Goal: Task Accomplishment & Management: Complete application form

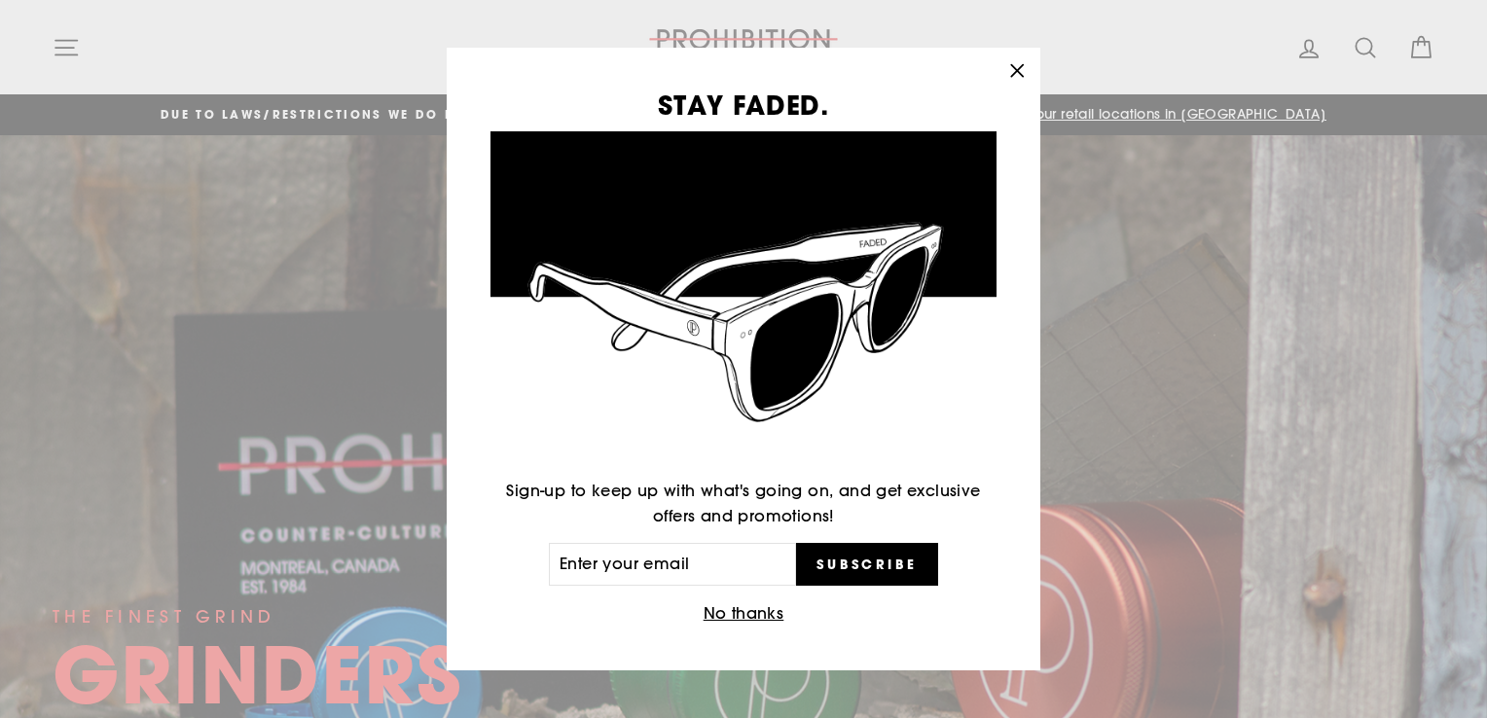
click at [1023, 64] on icon "button" at bounding box center [1017, 70] width 12 height 12
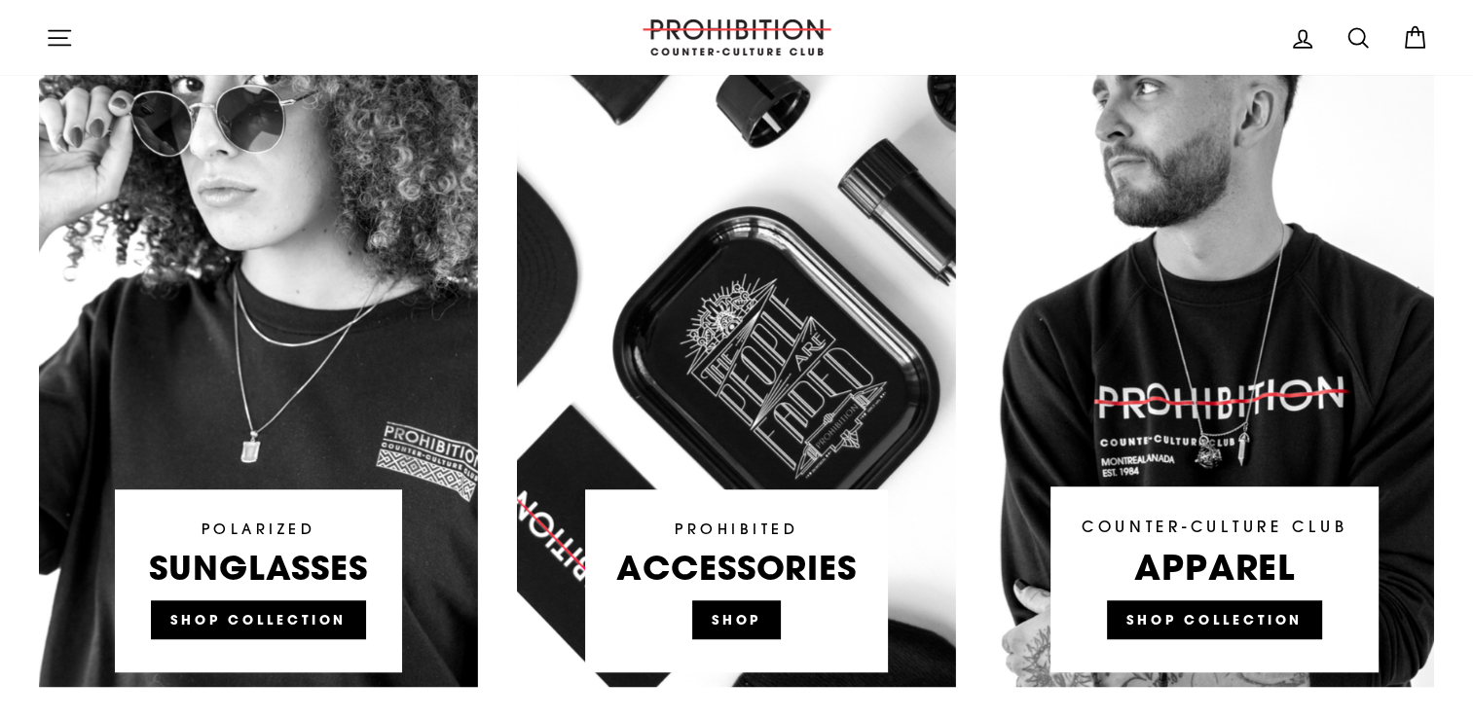
scroll to position [1168, 0]
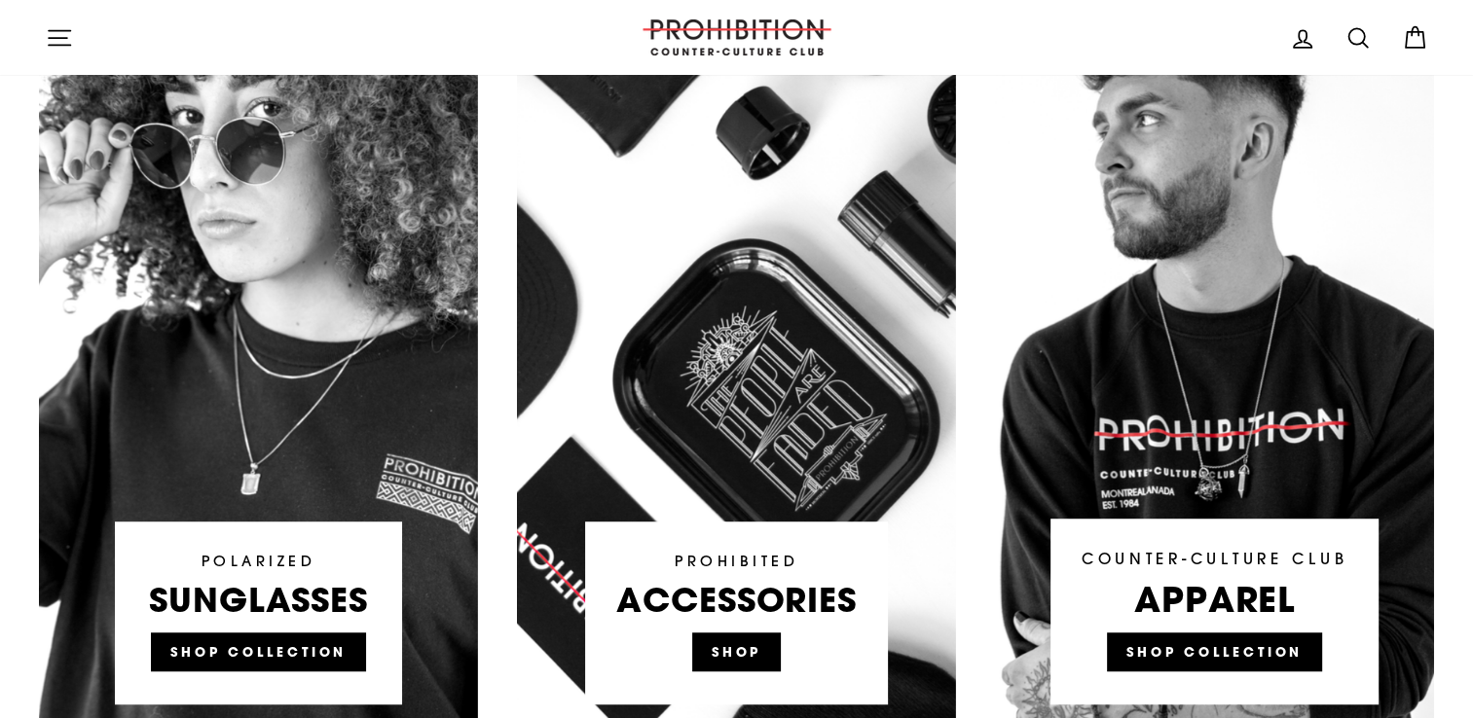
click at [757, 642] on link at bounding box center [736, 350] width 439 height 740
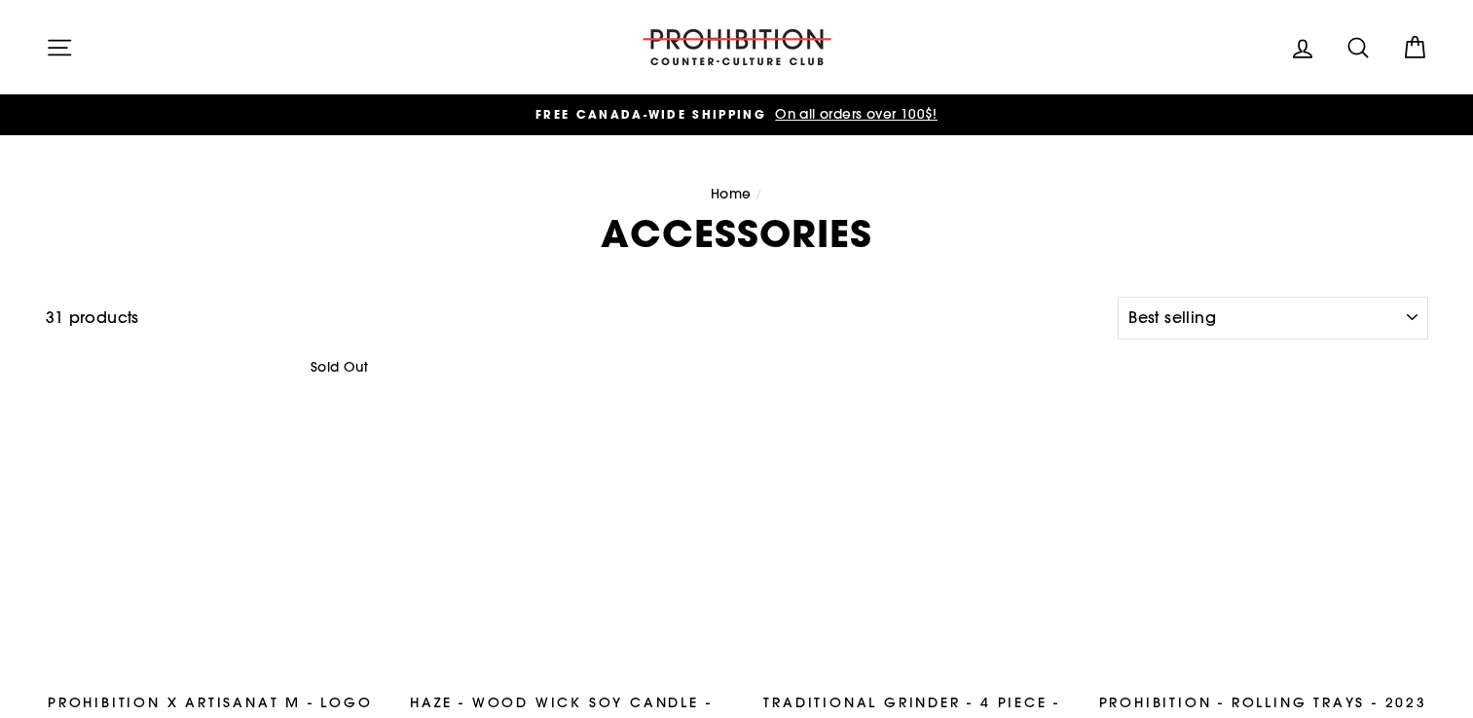
select select "best-selling"
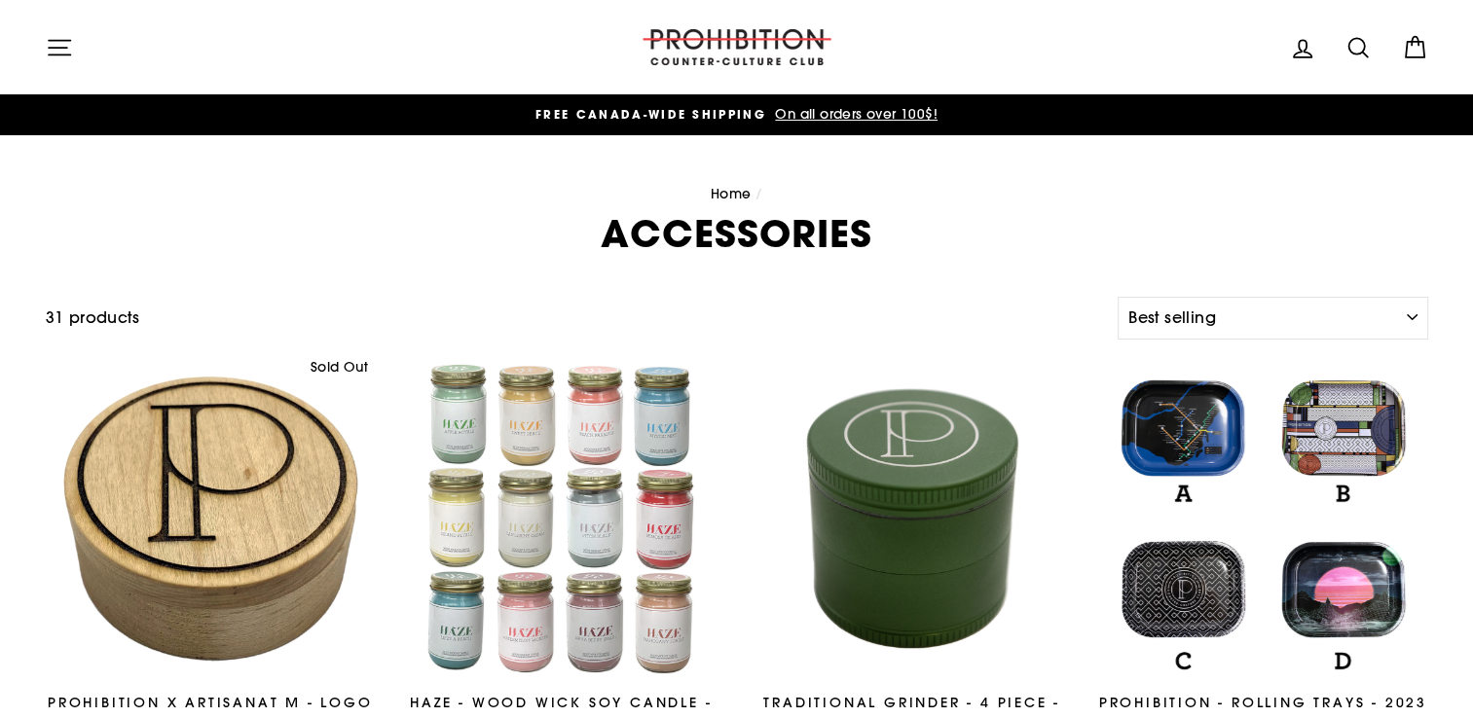
click at [54, 35] on icon "button" at bounding box center [59, 47] width 27 height 27
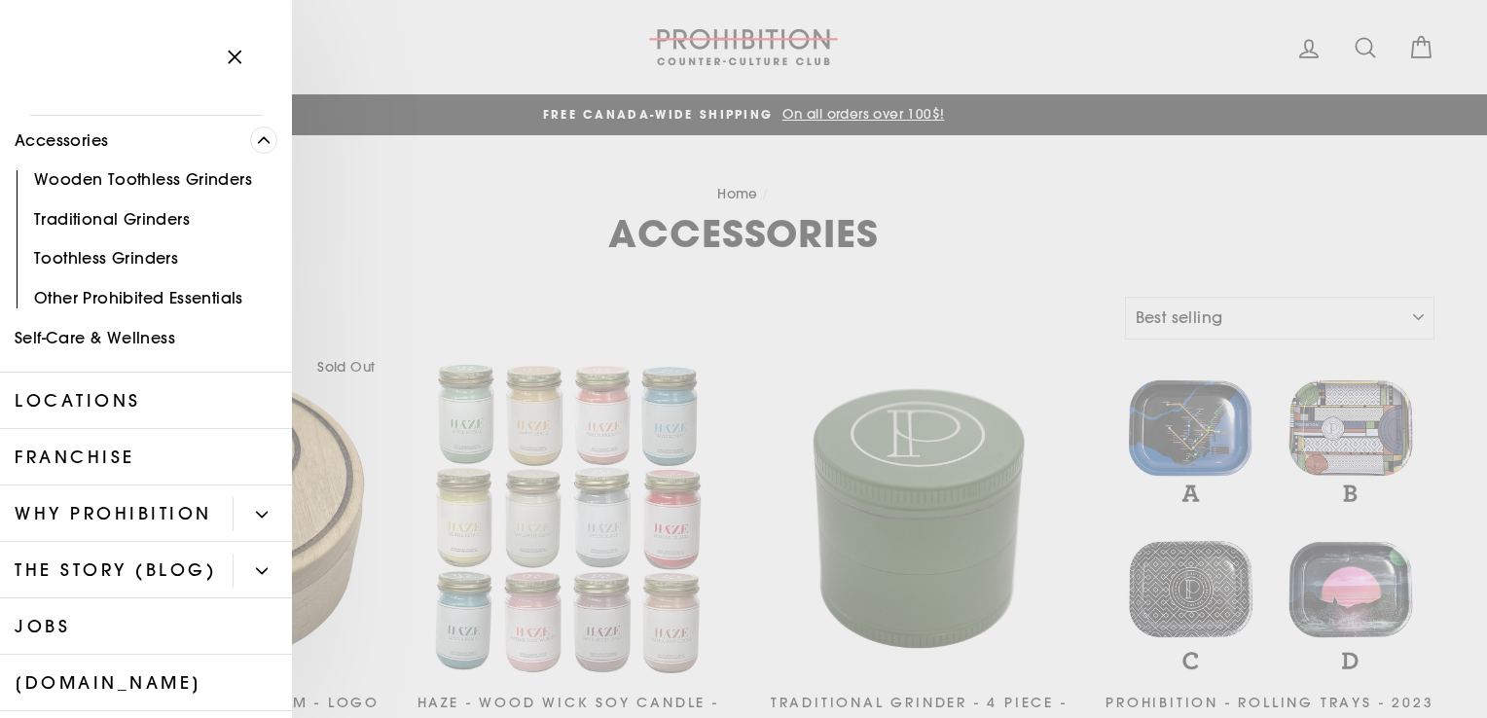
scroll to position [195, 0]
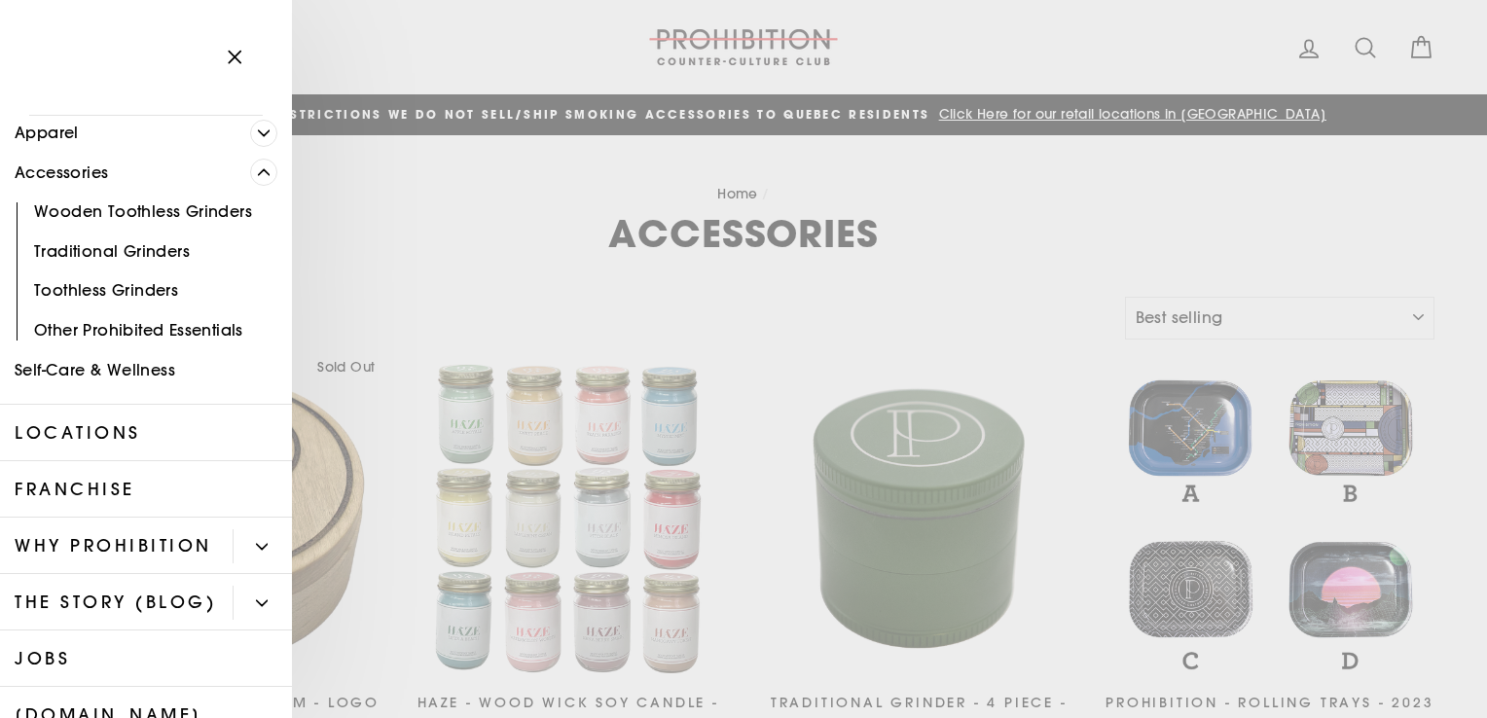
click at [169, 336] on link "Other Prohibited Essentials" at bounding box center [146, 331] width 292 height 40
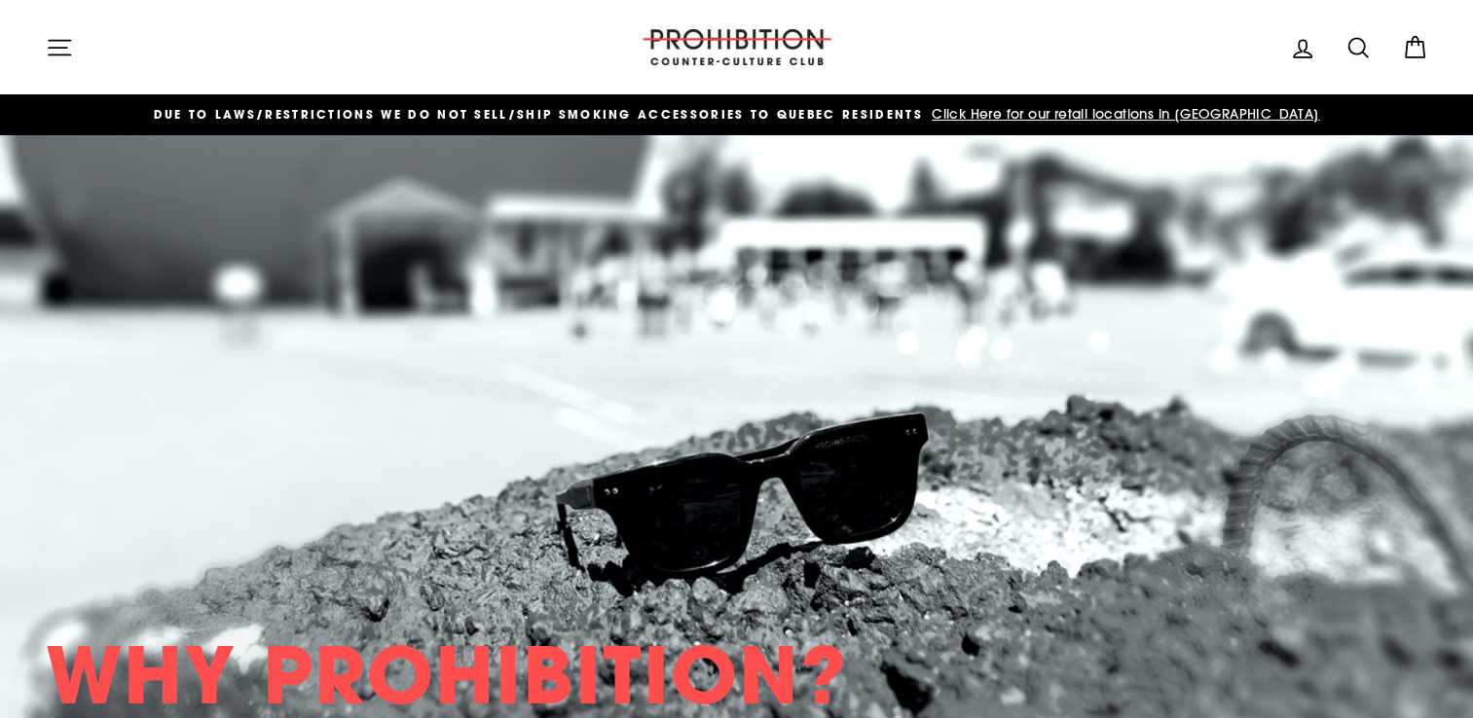
click at [55, 42] on icon "button" at bounding box center [59, 47] width 27 height 27
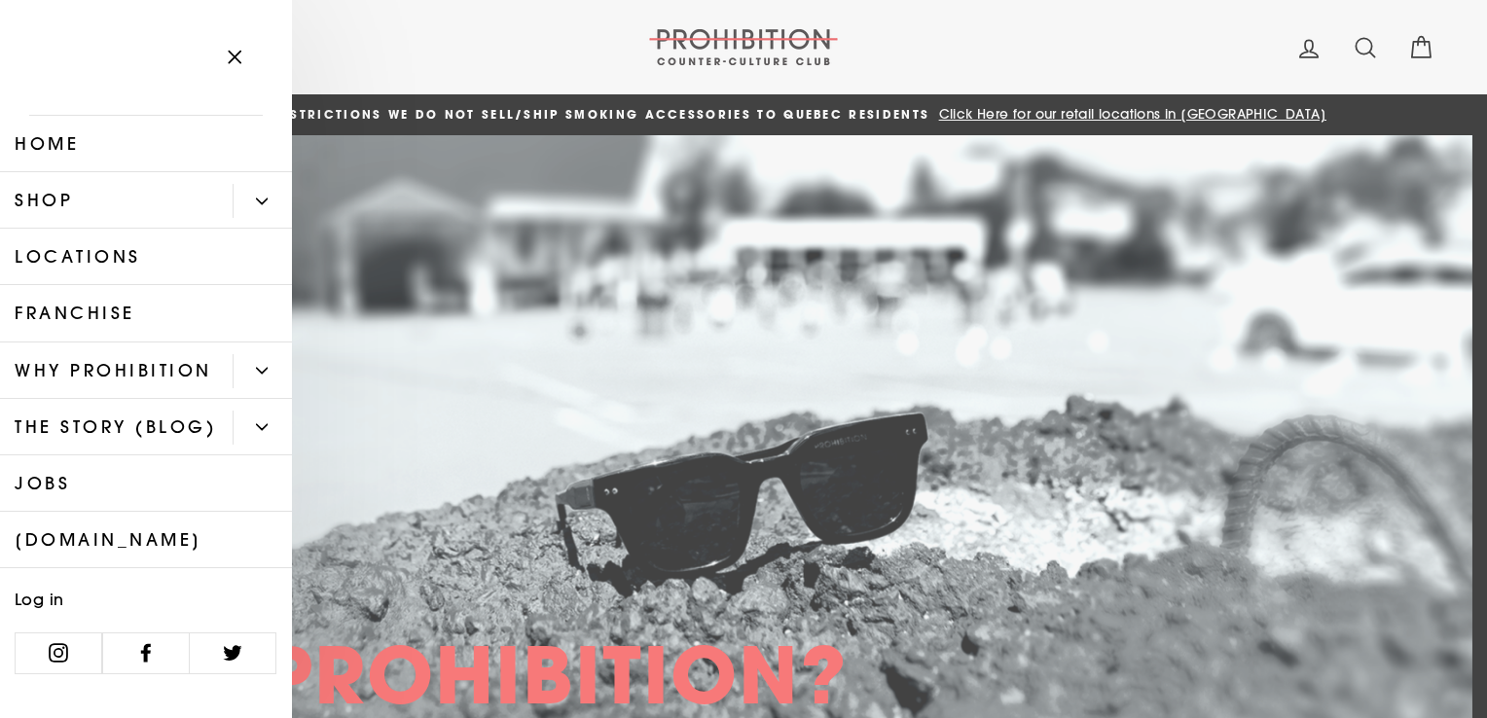
click at [262, 201] on button "Primary" at bounding box center [262, 201] width 59 height 34
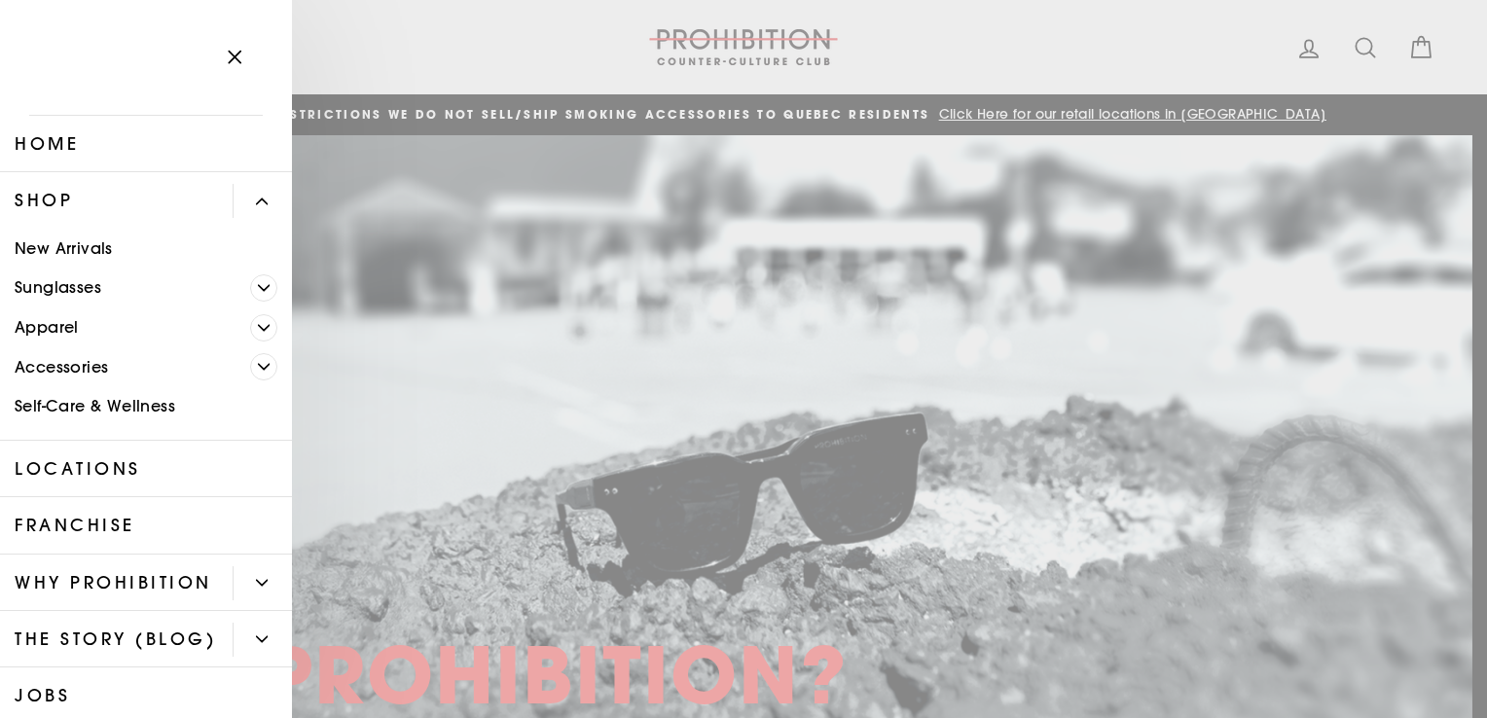
click at [86, 330] on link "Apparel" at bounding box center [125, 328] width 250 height 40
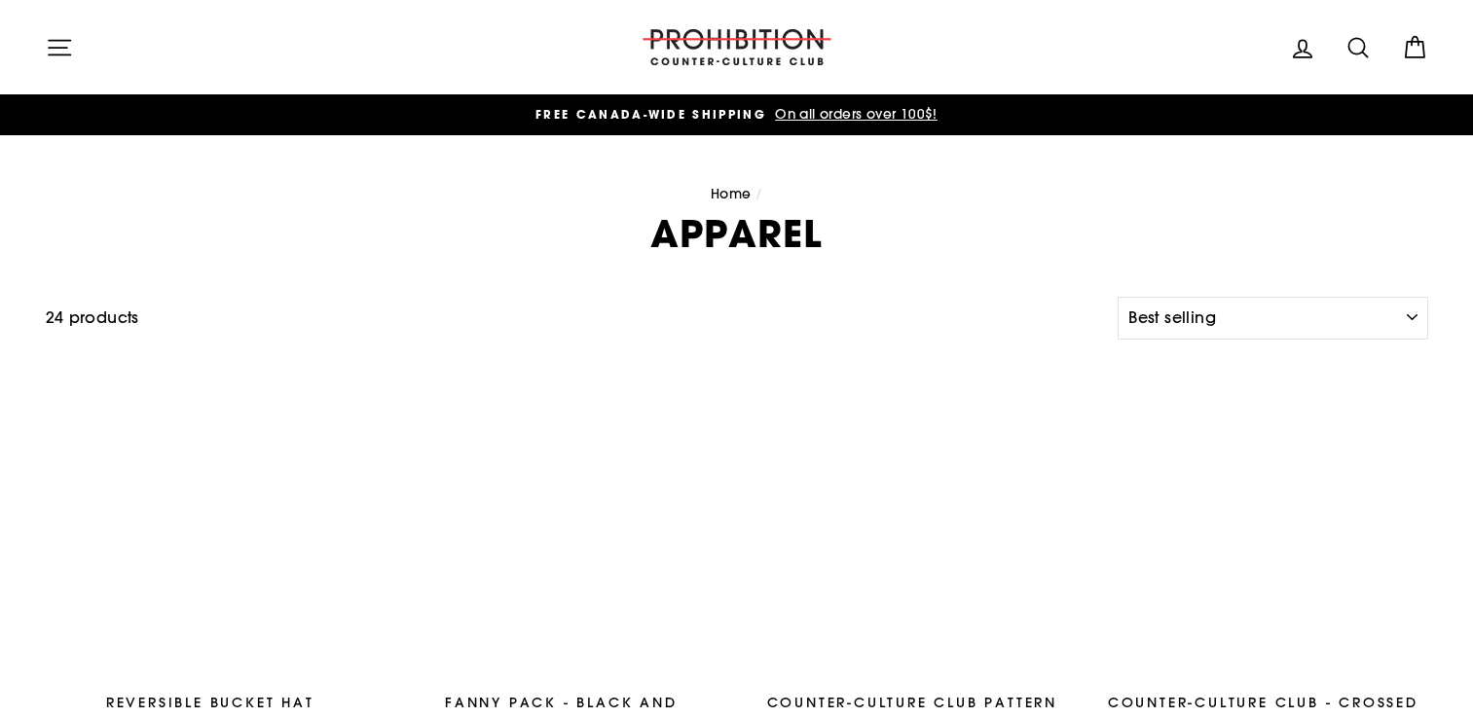
select select "best-selling"
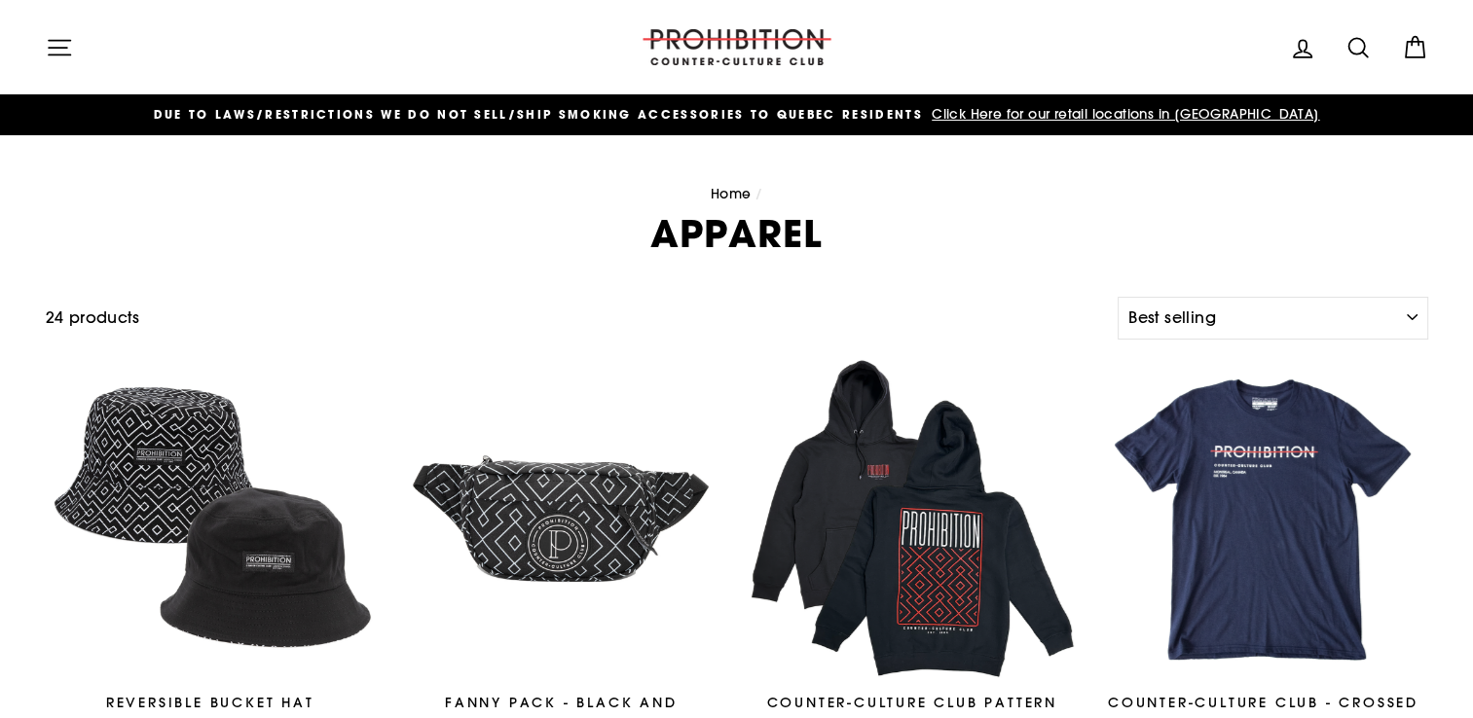
click at [62, 49] on icon "button" at bounding box center [59, 47] width 27 height 27
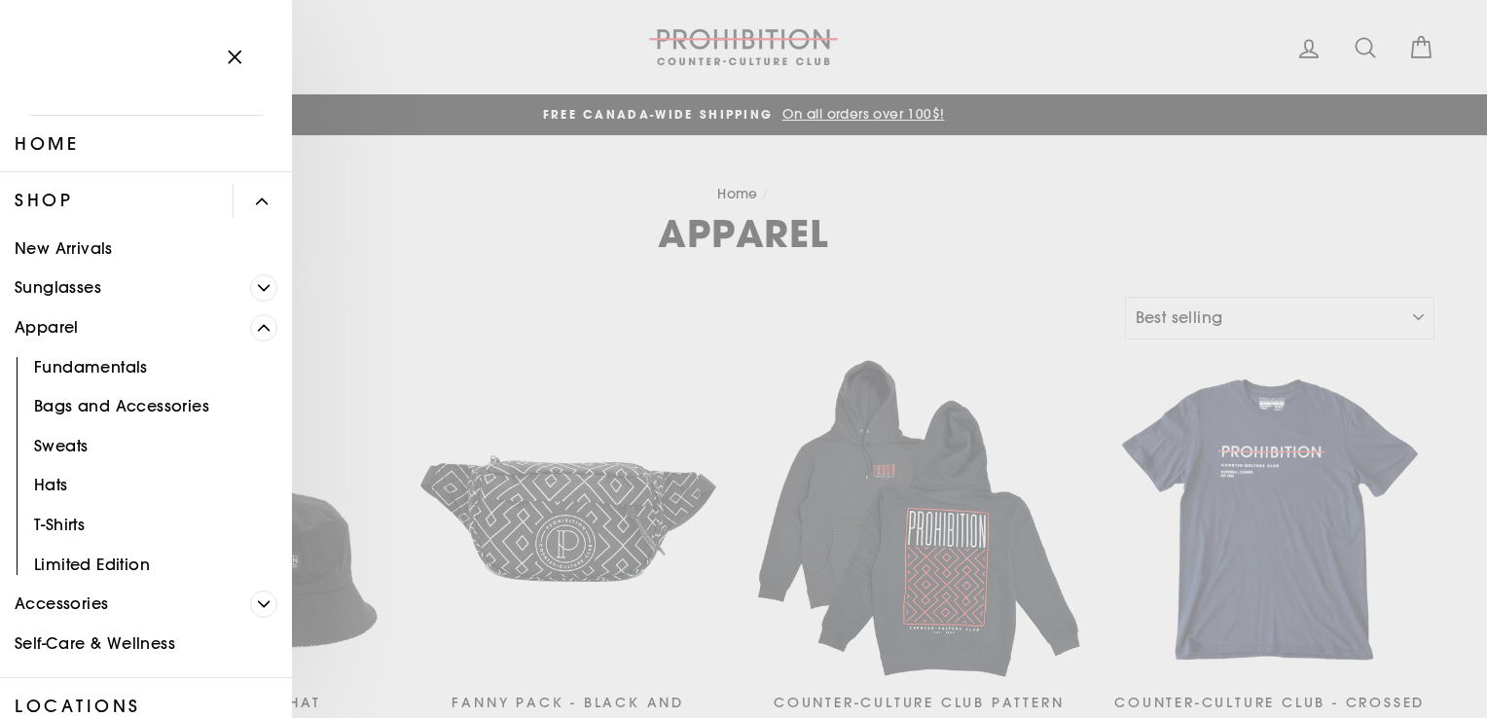
drag, startPoint x: 280, startPoint y: 325, endPoint x: 250, endPoint y: 328, distance: 30.3
click at [259, 328] on icon "Primary" at bounding box center [264, 327] width 11 height 5
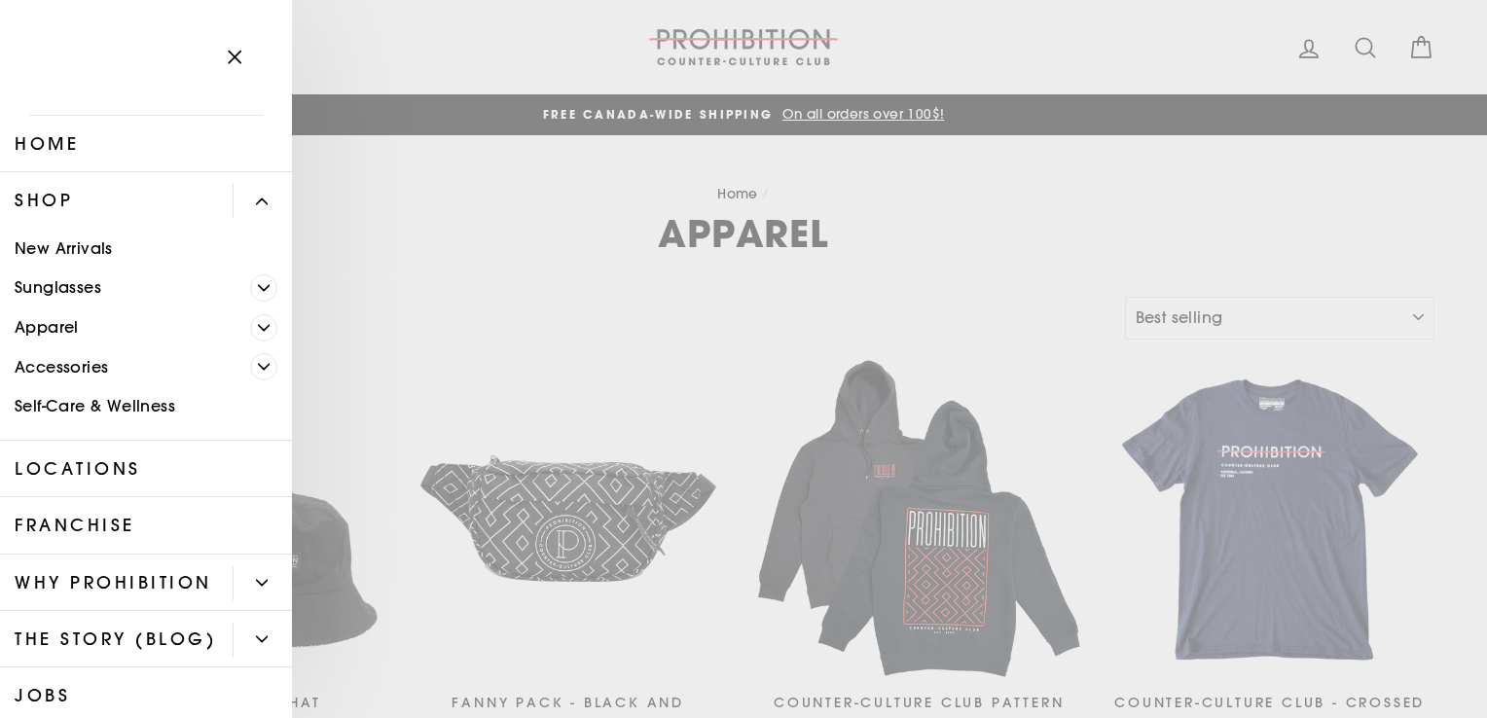
click at [259, 368] on icon "Primary" at bounding box center [264, 367] width 11 height 5
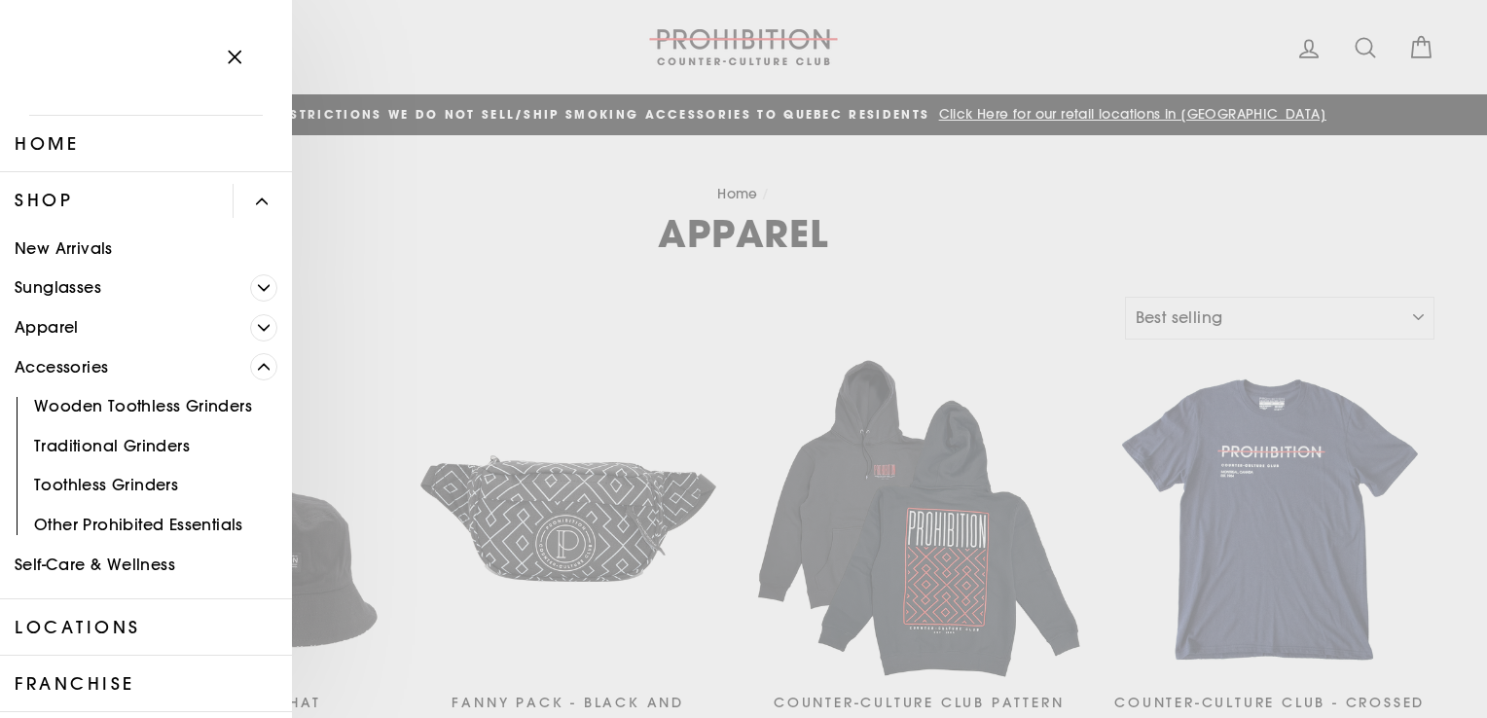
click at [197, 524] on link "Other Prohibited Essentials" at bounding box center [146, 525] width 292 height 40
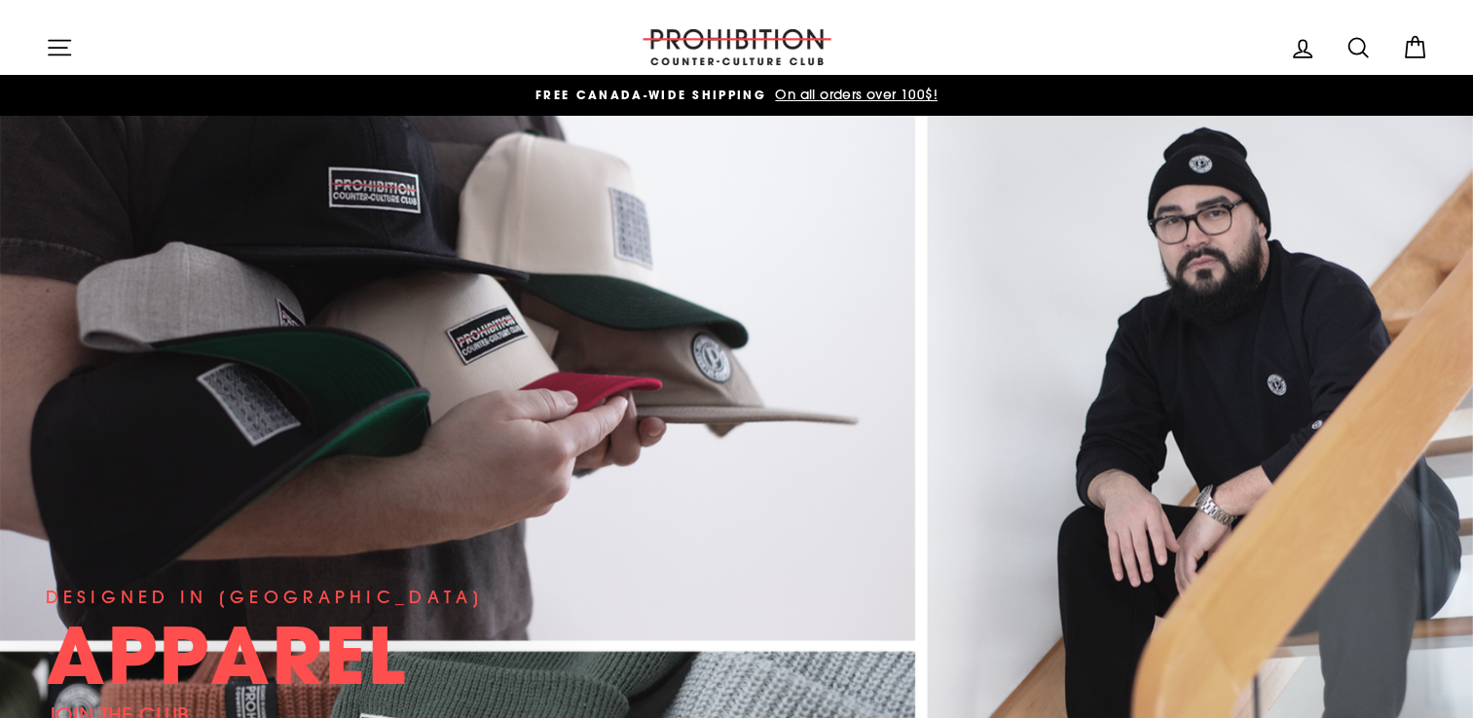
click at [68, 69] on div "Site navigation" at bounding box center [328, 46] width 565 height 55
click at [70, 53] on icon "button" at bounding box center [59, 47] width 27 height 27
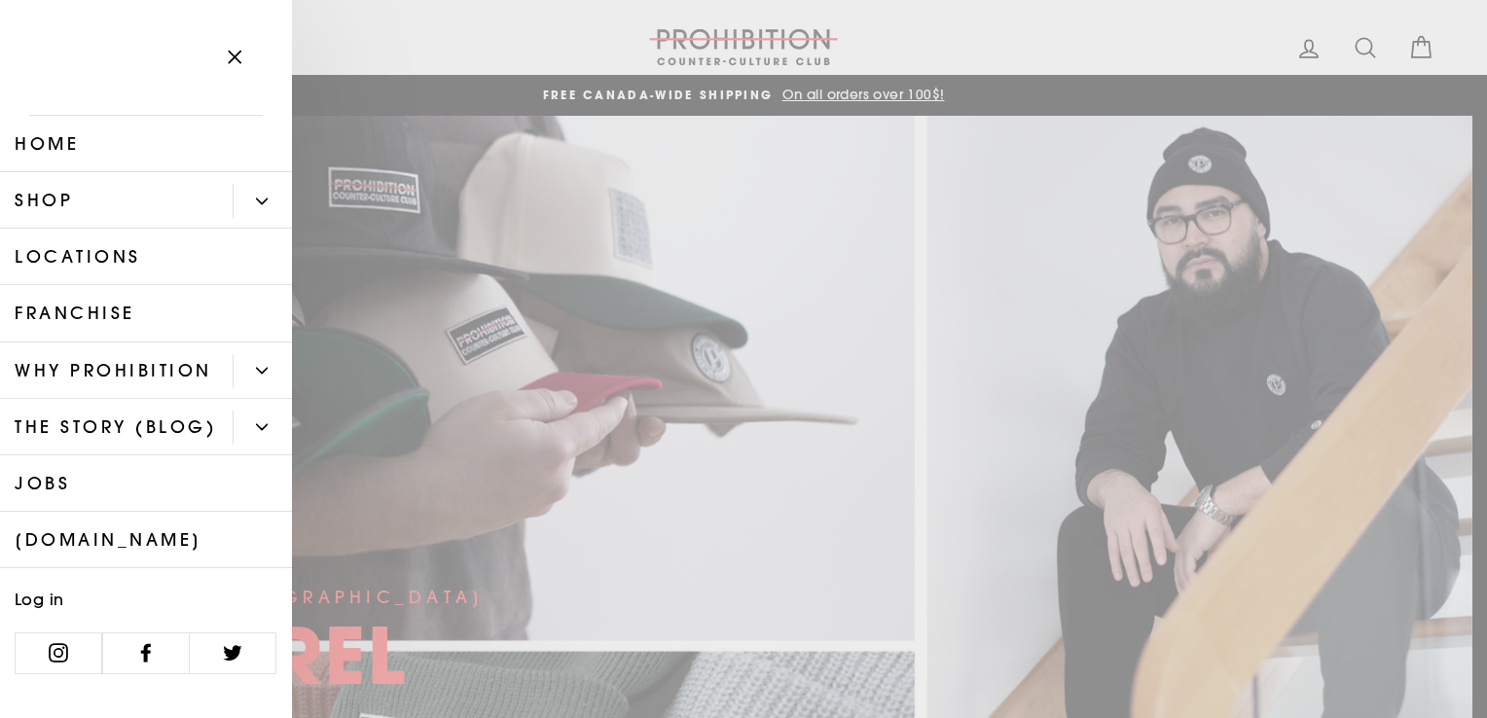
scroll to position [28, 0]
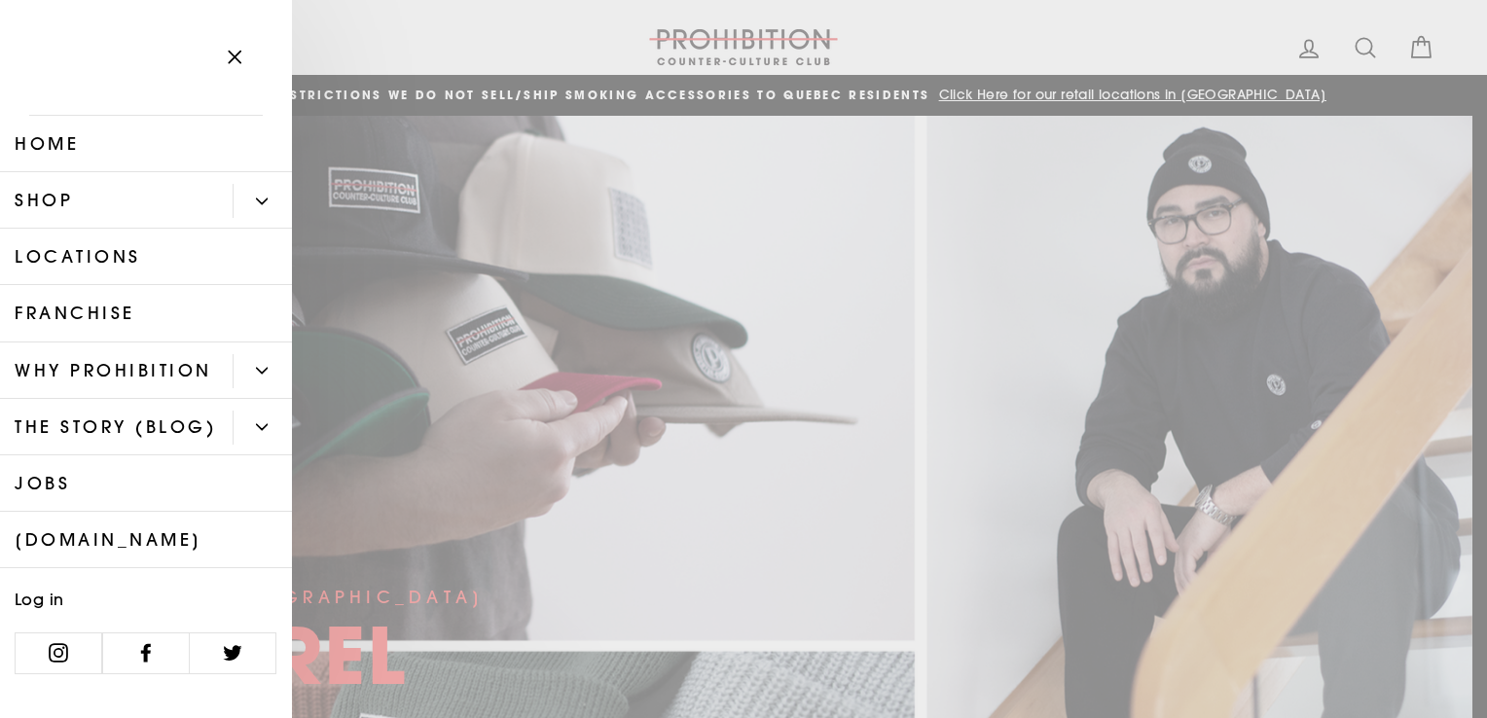
click at [71, 618] on link "Log in" at bounding box center [67, 598] width 135 height 40
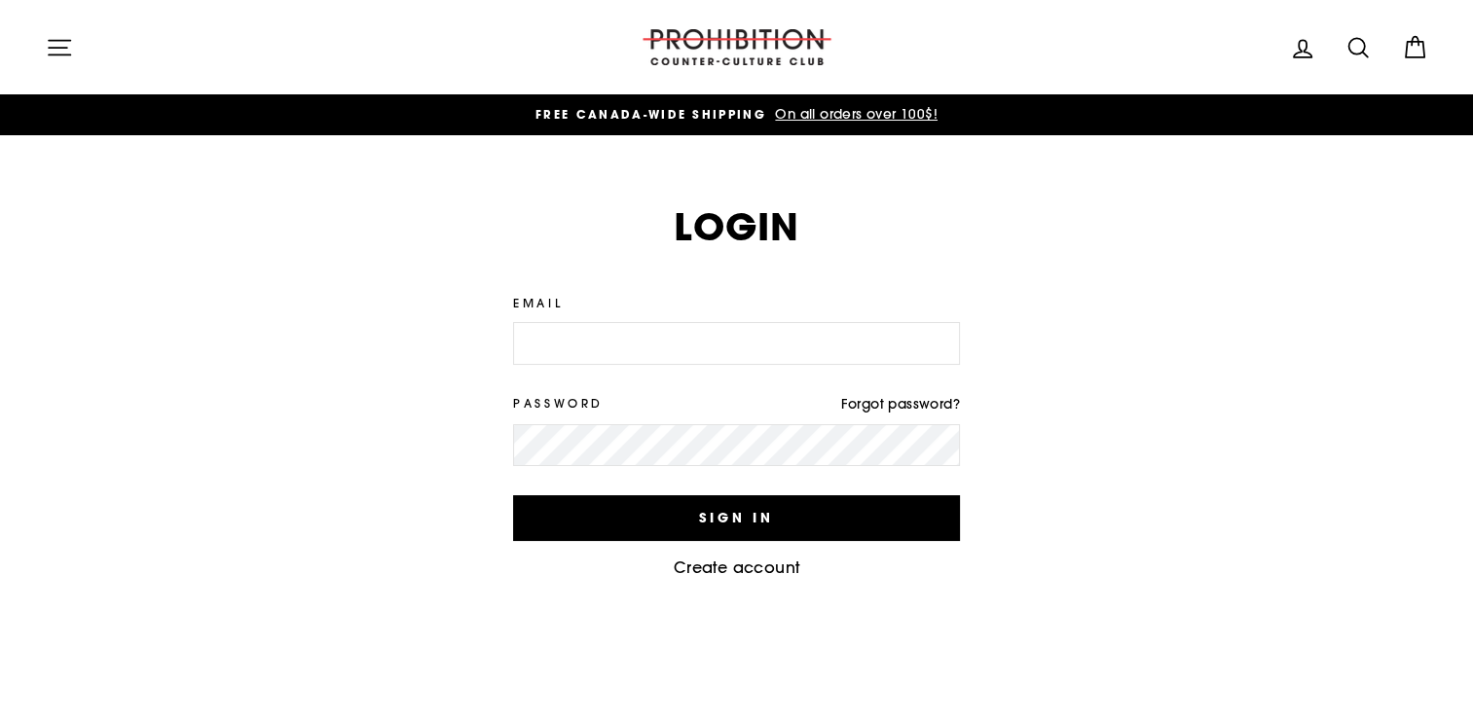
click at [770, 565] on link "Create account" at bounding box center [737, 567] width 127 height 19
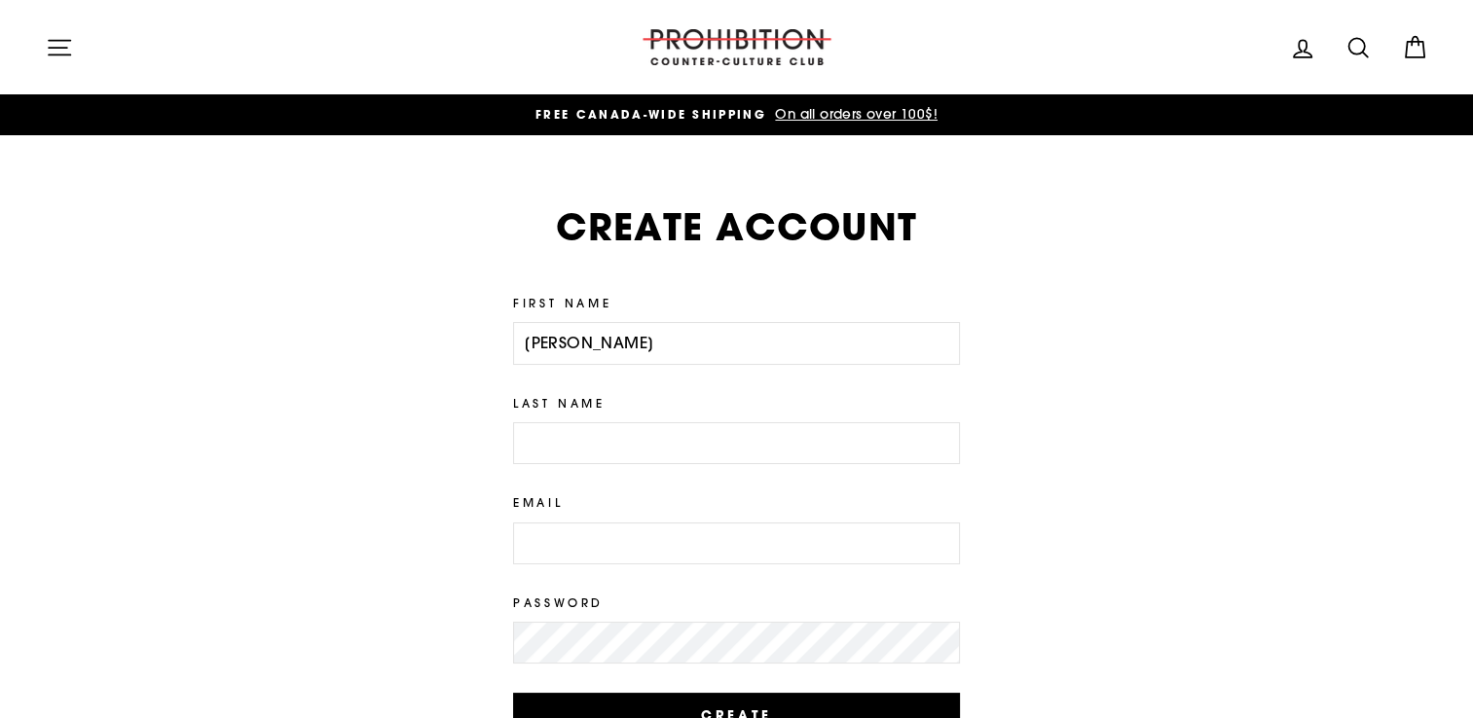
type input "[PERSON_NAME]"
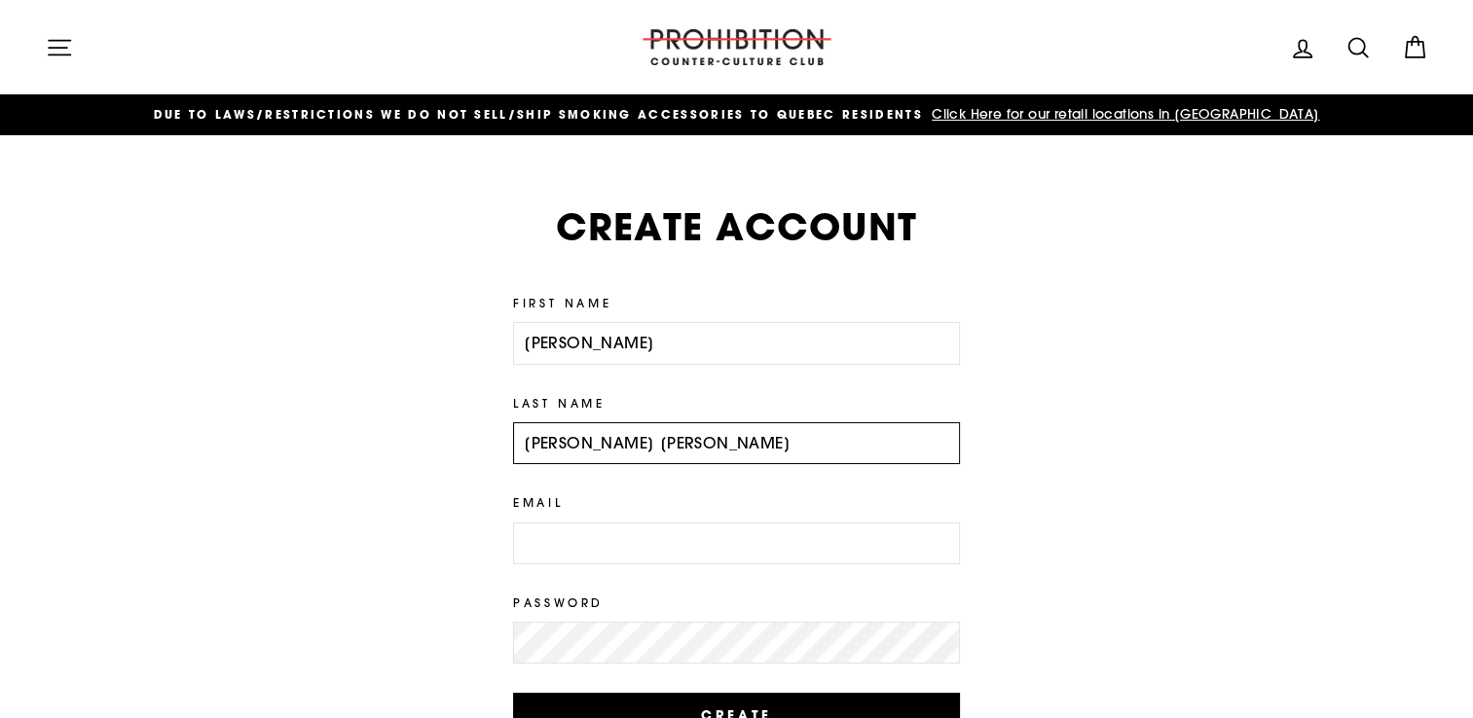
type input "[PERSON_NAME] [PERSON_NAME]"
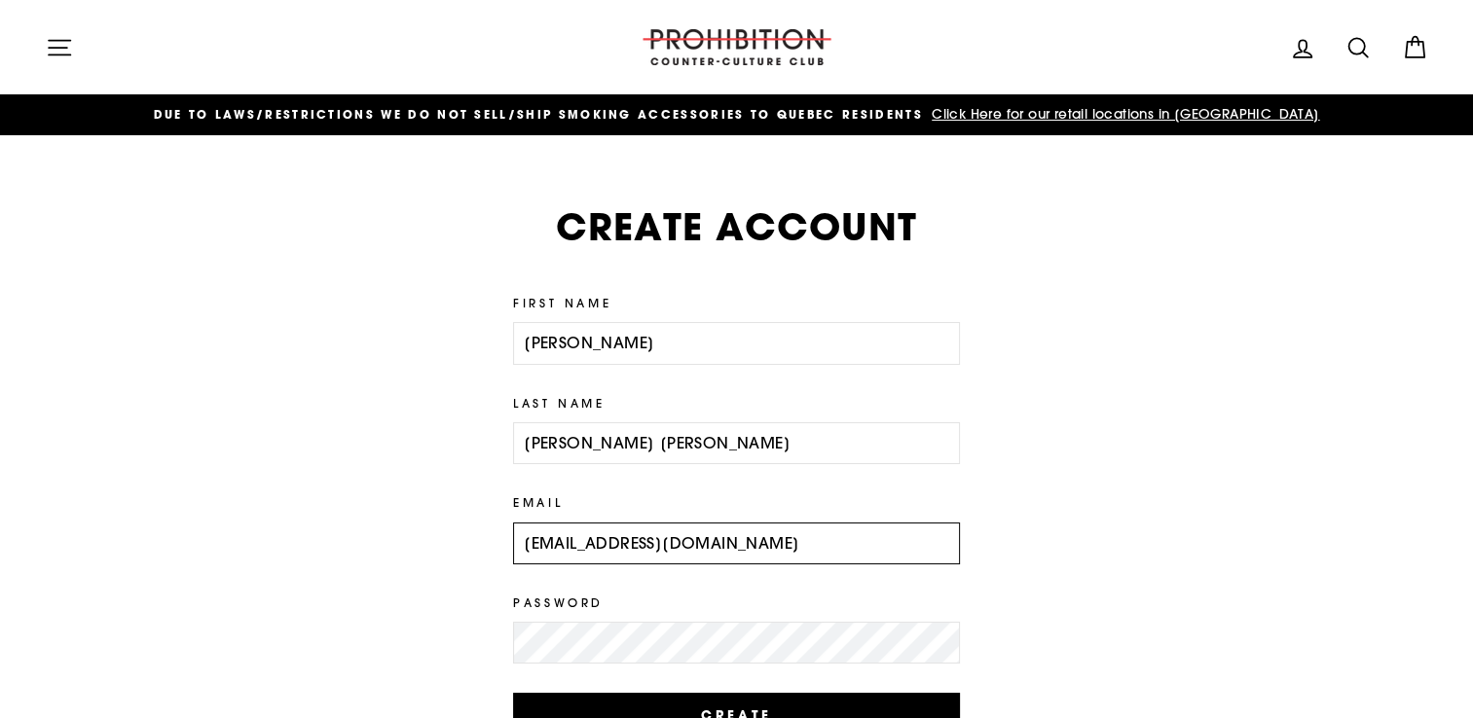
type input "[EMAIL_ADDRESS][DOMAIN_NAME]"
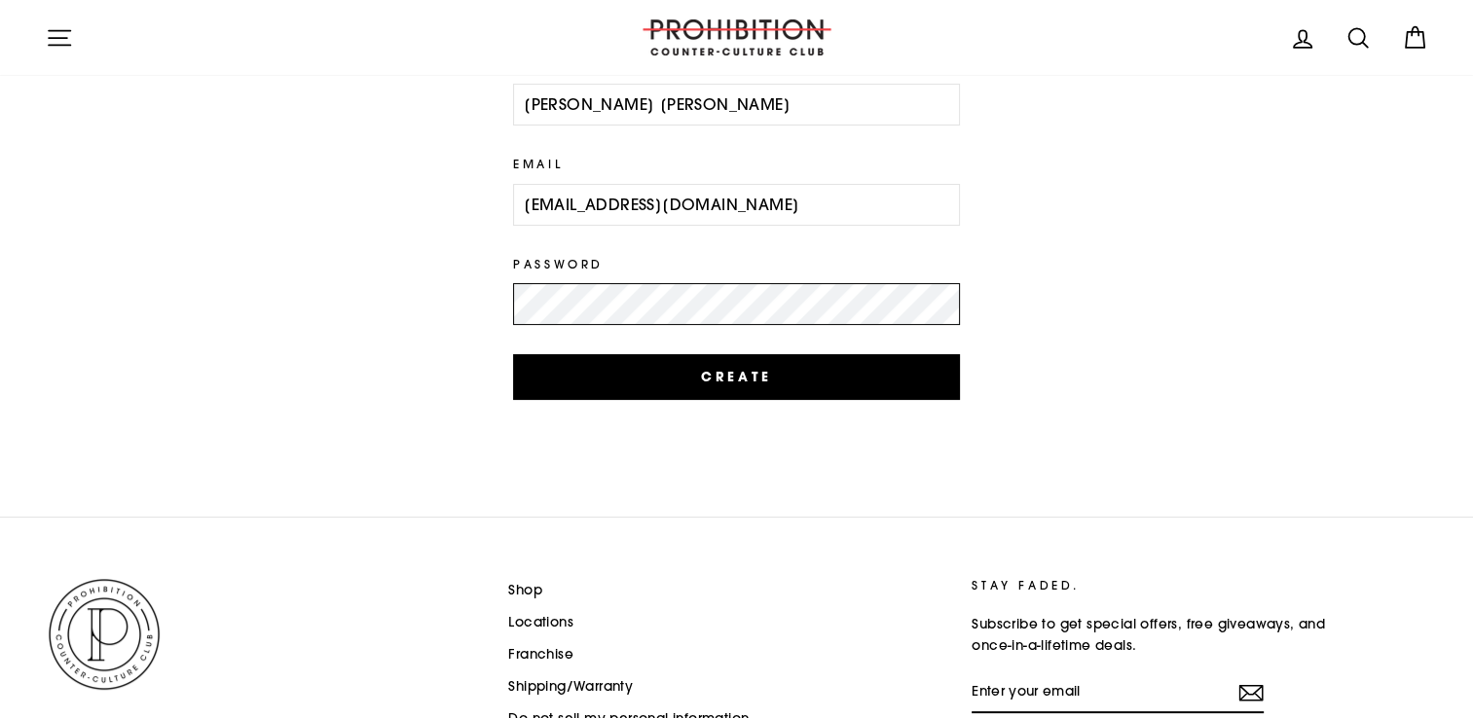
scroll to position [389, 0]
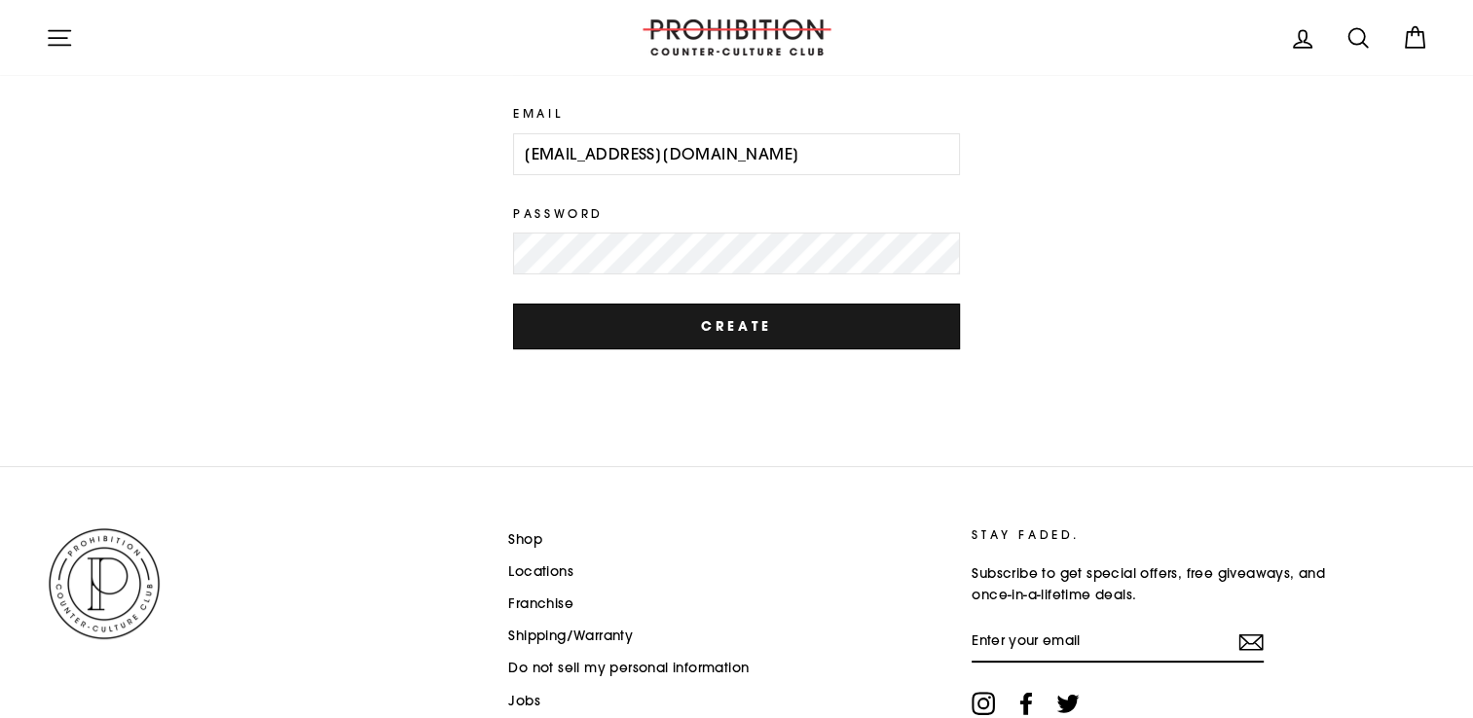
click at [847, 313] on input "Create" at bounding box center [736, 326] width 447 height 45
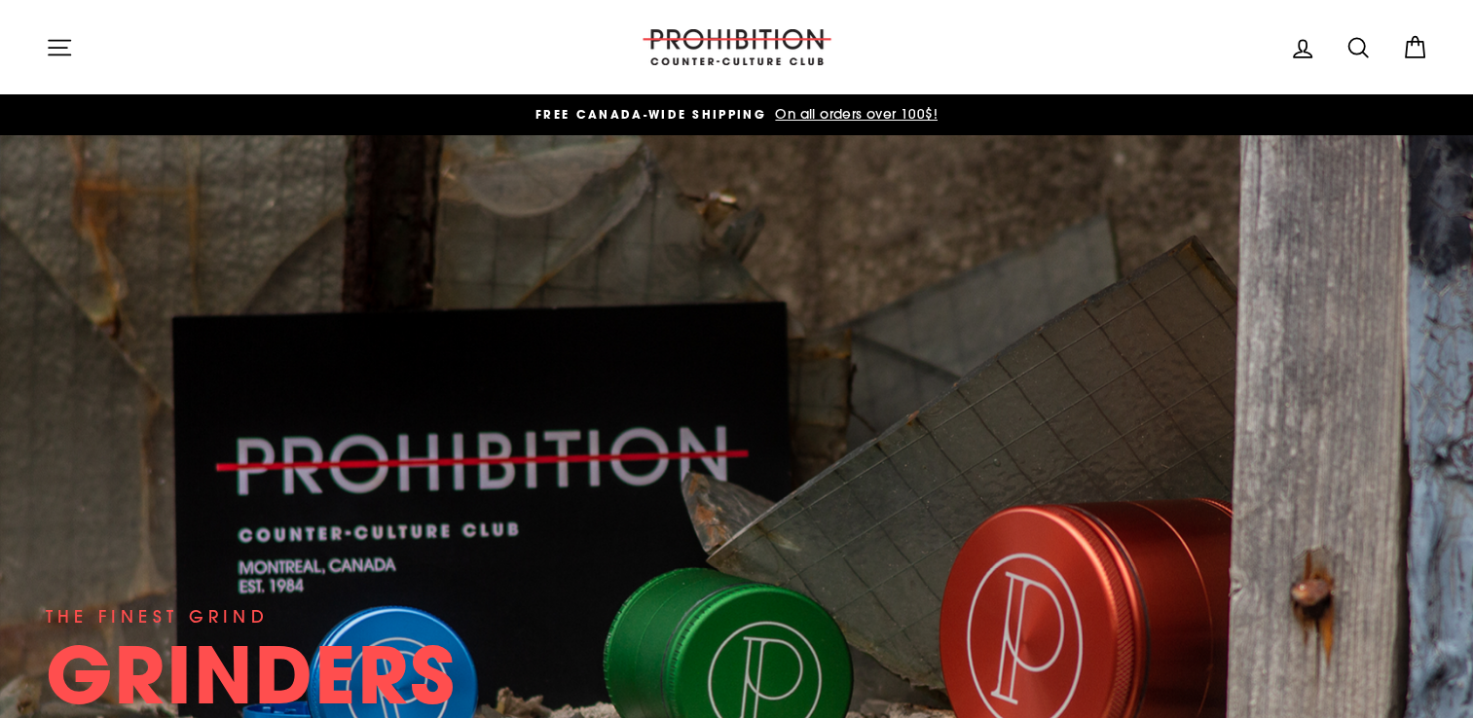
click at [1301, 55] on icon at bounding box center [1302, 48] width 27 height 27
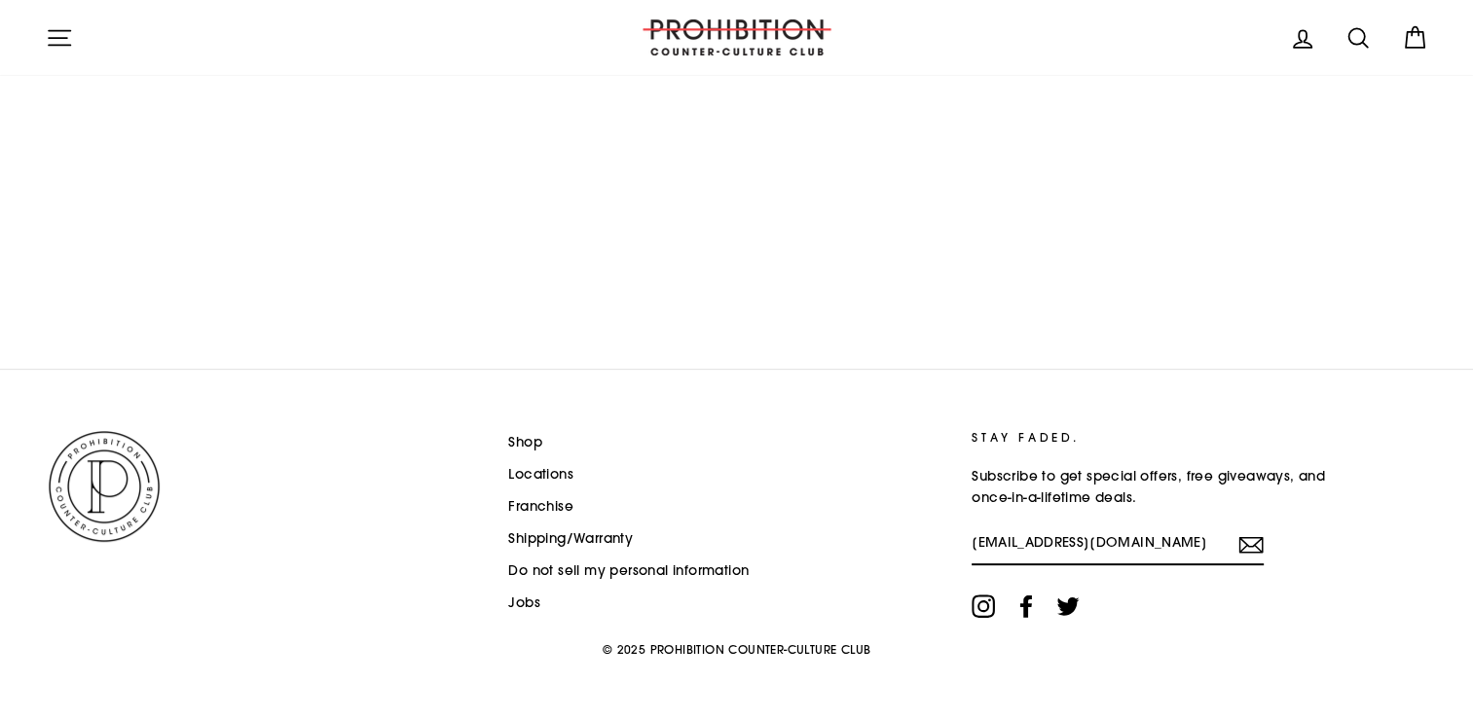
scroll to position [453, 0]
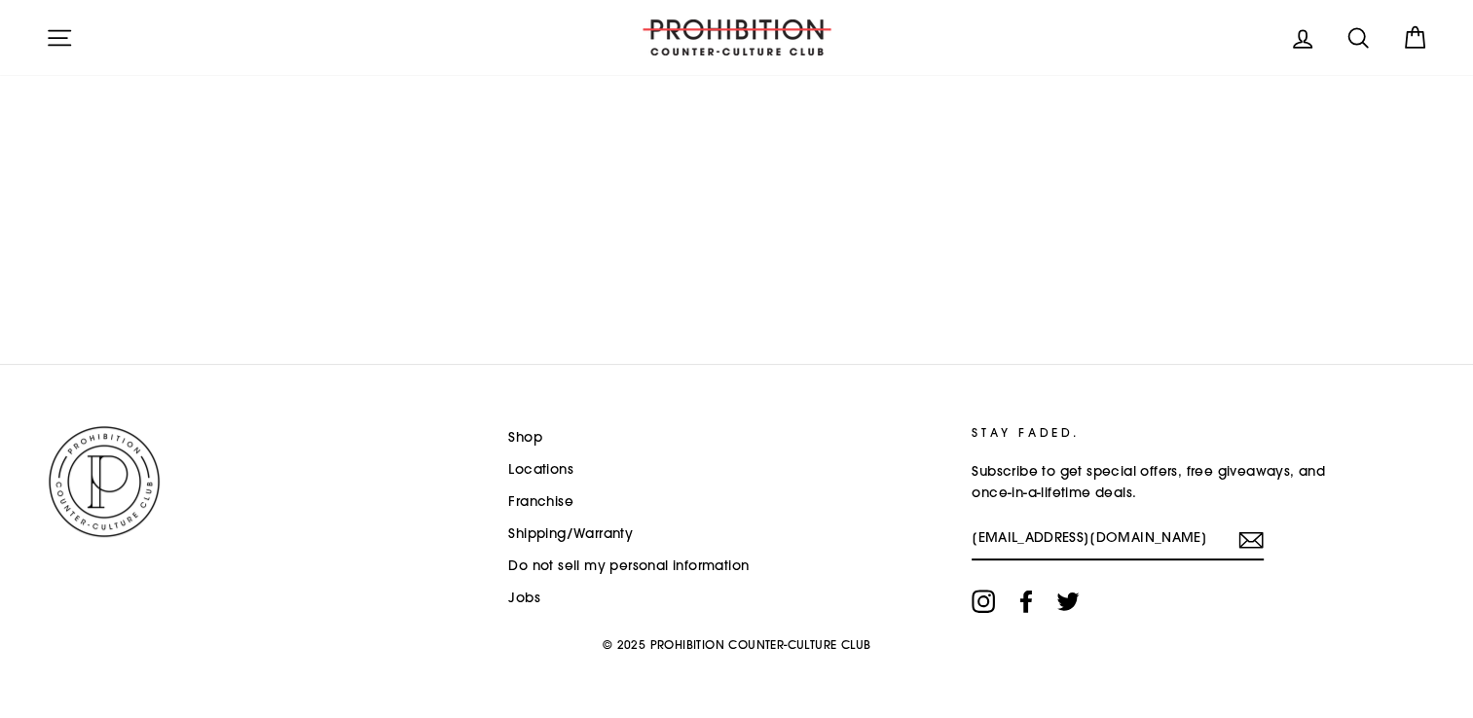
click at [531, 435] on link "Shop" at bounding box center [525, 437] width 34 height 29
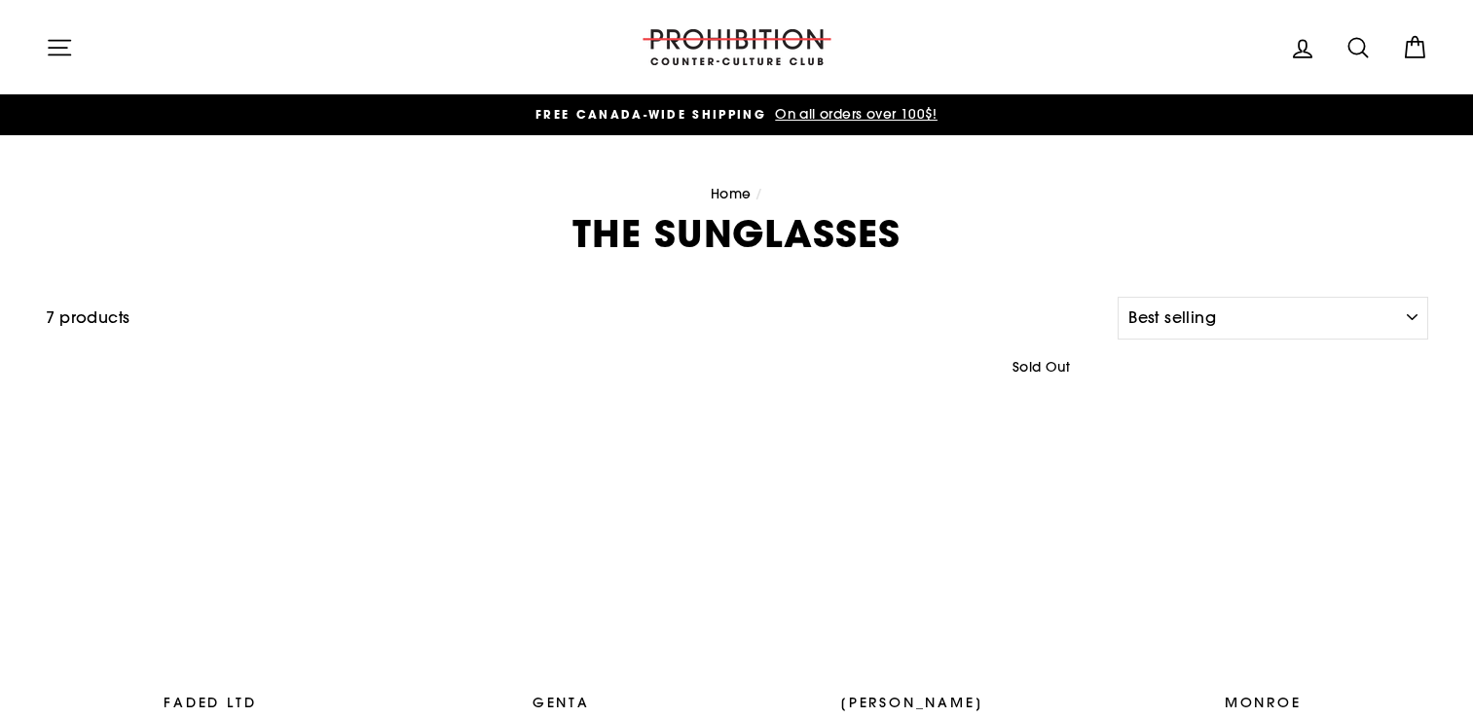
select select "best-selling"
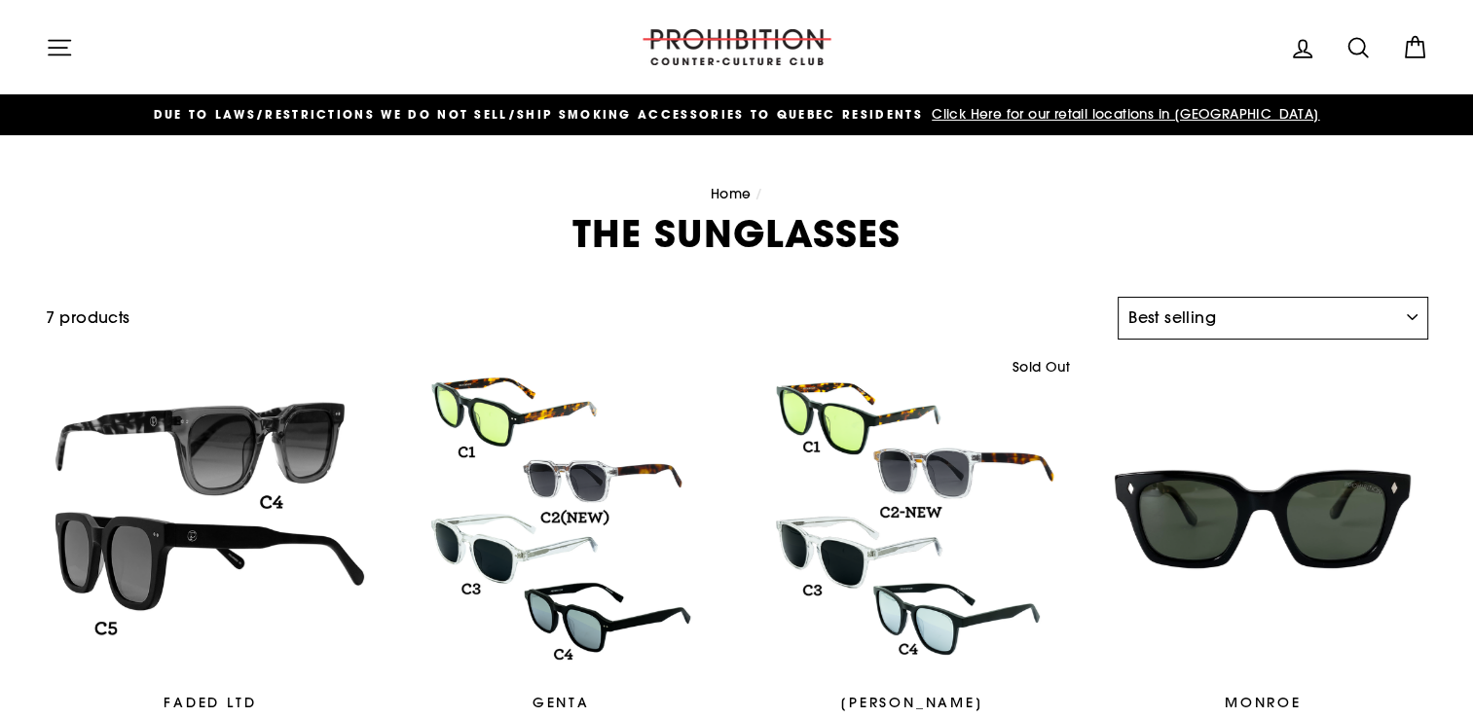
click at [1409, 322] on select "Sort Featured Best selling Alphabetically, A-Z Alphabetically, Z-A Price, low t…" at bounding box center [1272, 318] width 310 height 43
click at [1410, 313] on select "Sort Featured Best selling Alphabetically, A-Z Alphabetically, Z-A Price, low t…" at bounding box center [1272, 318] width 310 height 43
click at [734, 192] on link "Home" at bounding box center [731, 194] width 41 height 18
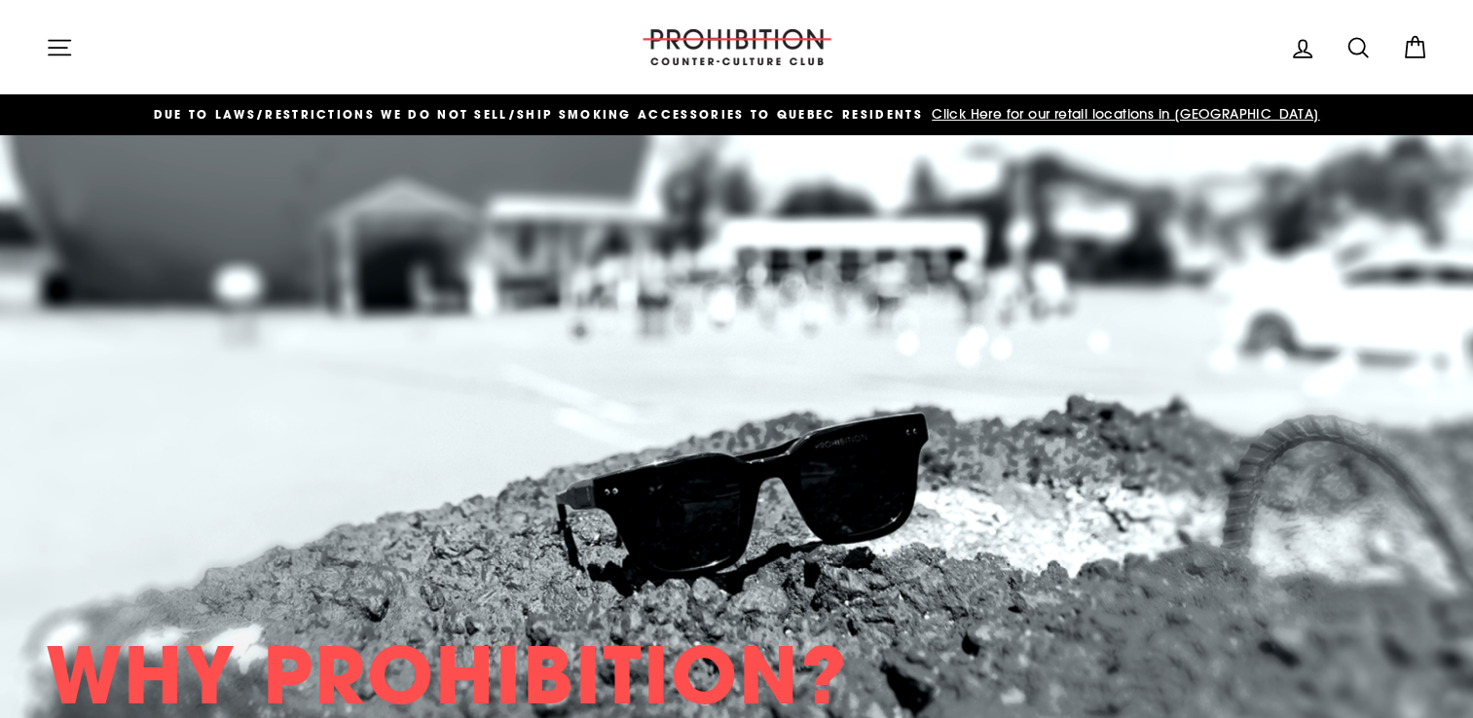
click at [57, 49] on icon "button" at bounding box center [59, 47] width 27 height 27
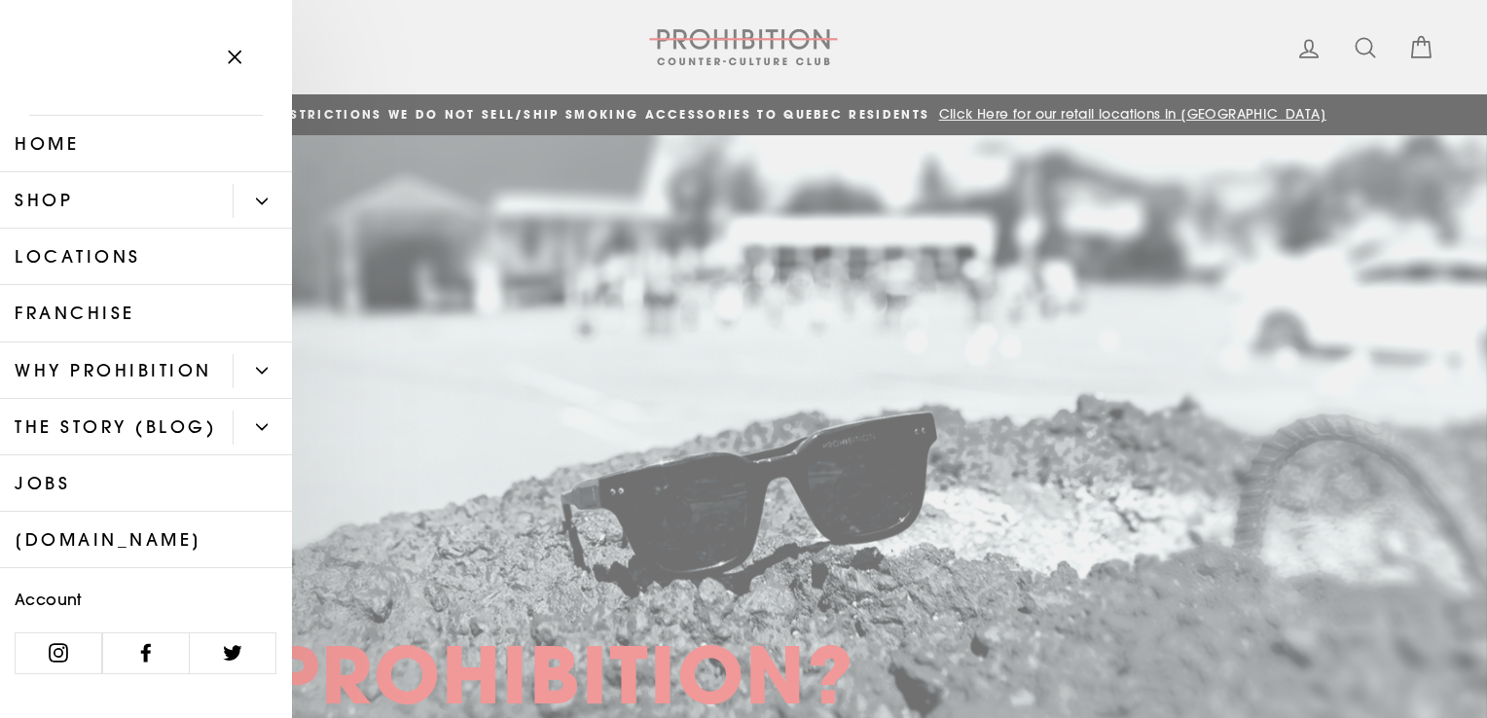
click at [256, 205] on icon "Primary" at bounding box center [262, 202] width 12 height 12
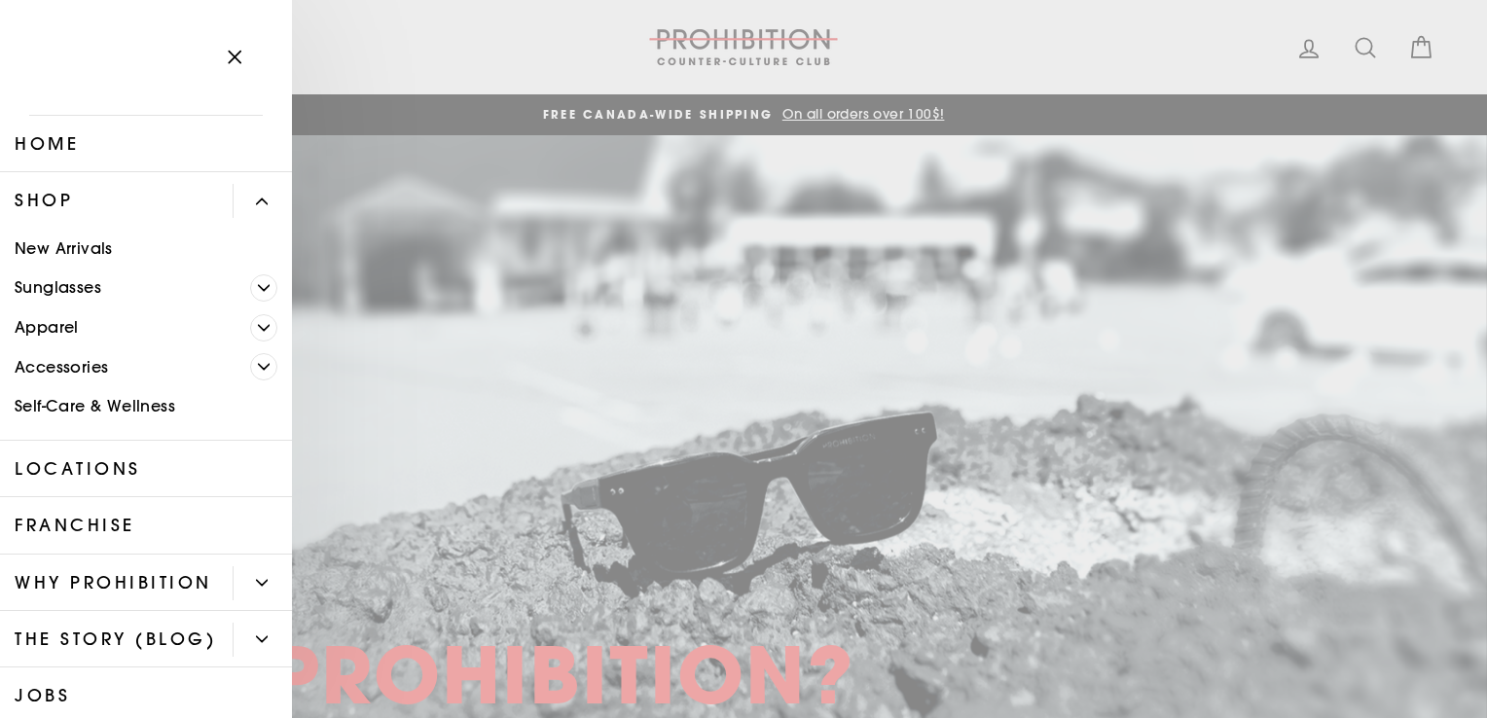
click at [259, 368] on icon "Primary" at bounding box center [264, 367] width 11 height 5
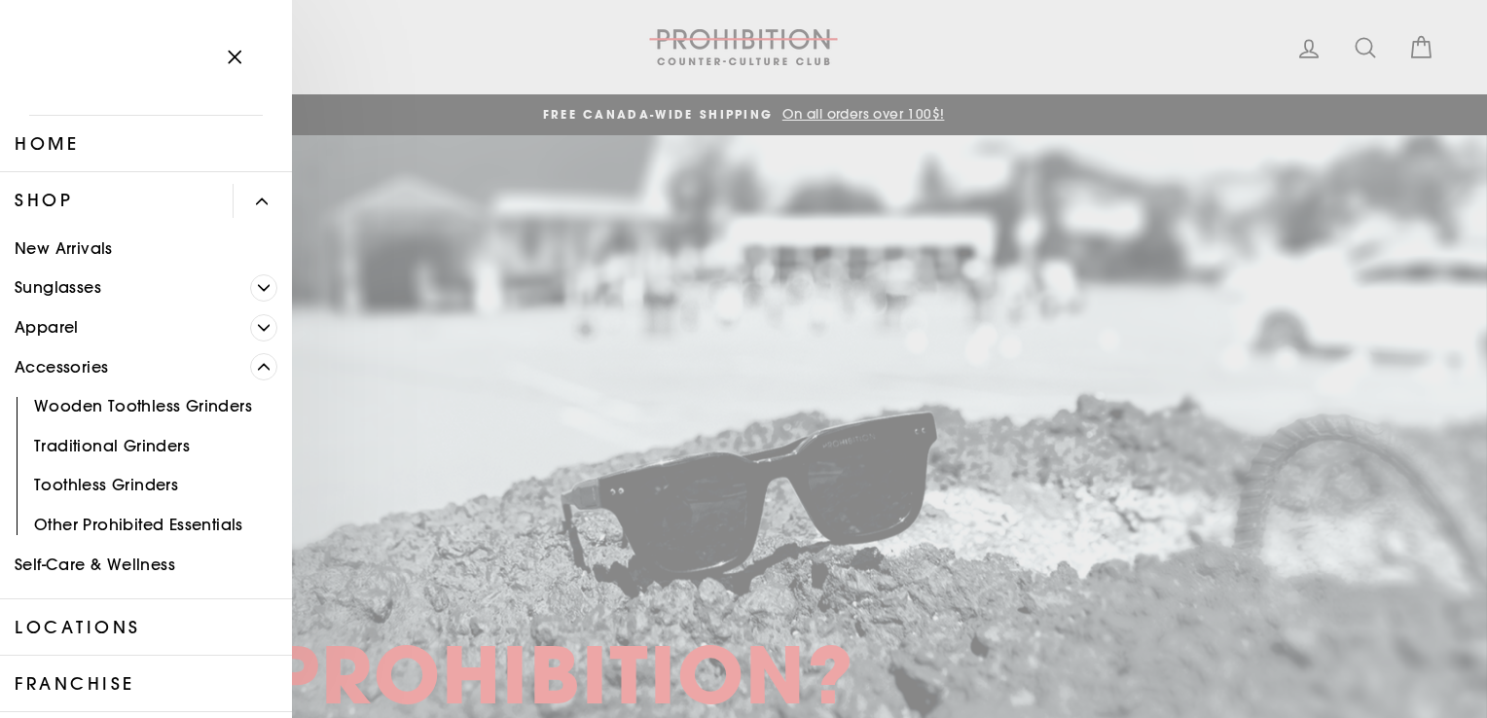
click at [220, 521] on link "Other Prohibited Essentials" at bounding box center [146, 525] width 292 height 40
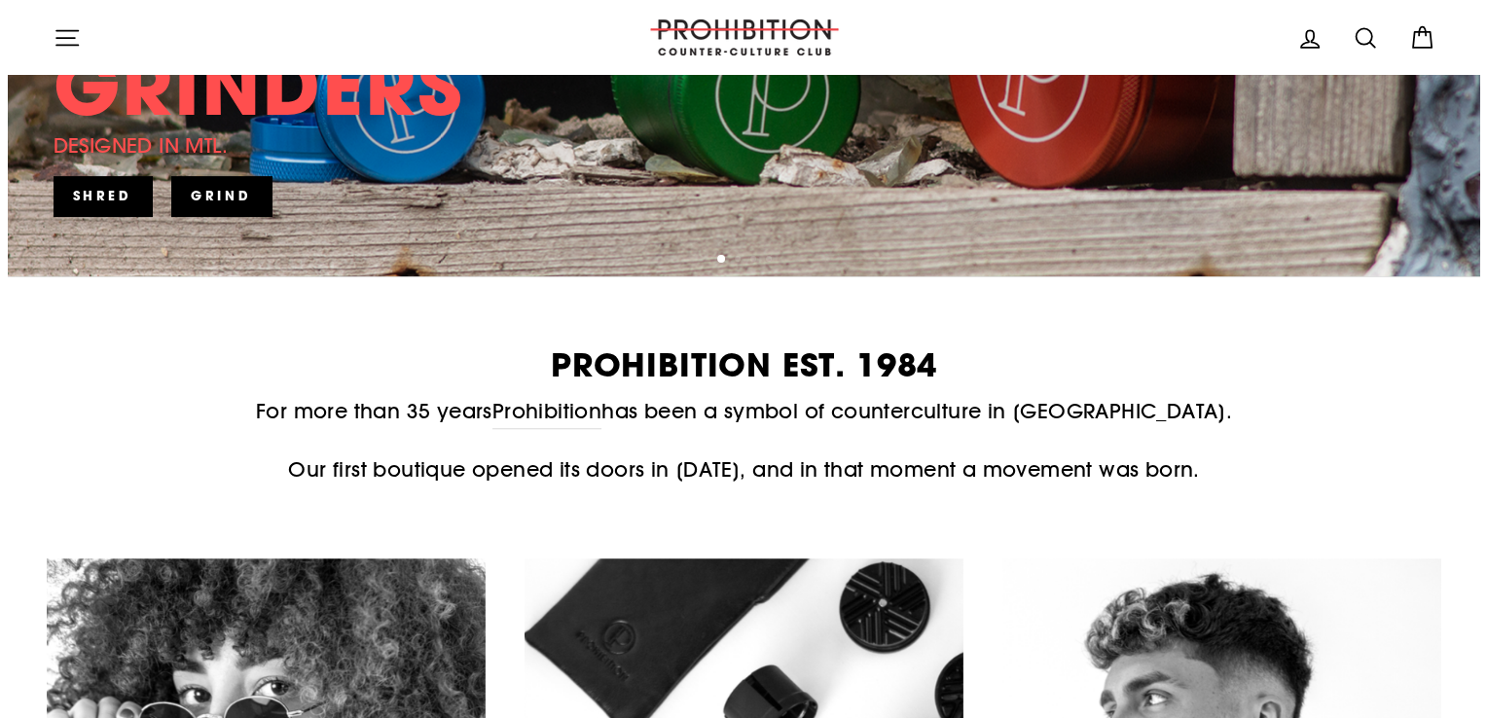
scroll to position [876, 0]
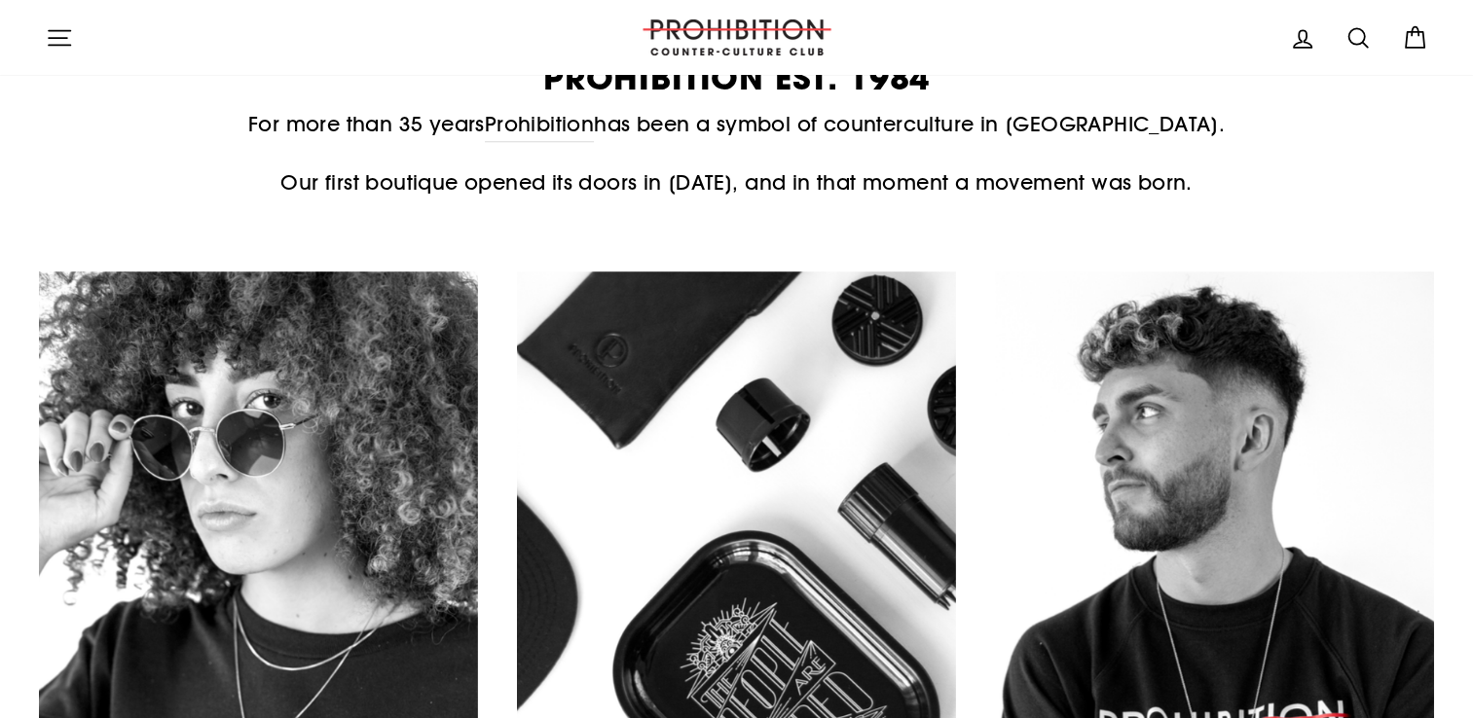
click at [66, 37] on icon "button" at bounding box center [59, 37] width 21 height 15
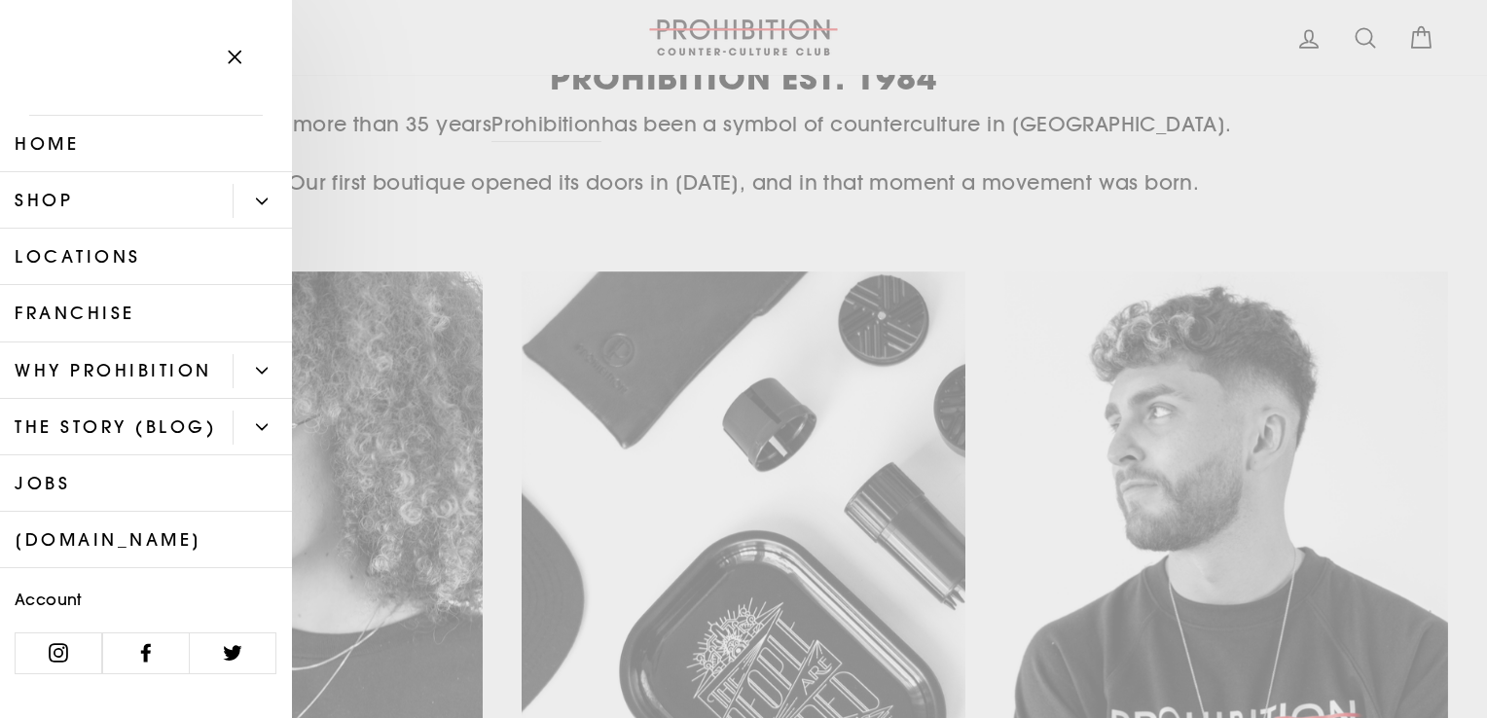
scroll to position [28, 0]
click at [183, 558] on link "[DOMAIN_NAME]" at bounding box center [146, 540] width 292 height 56
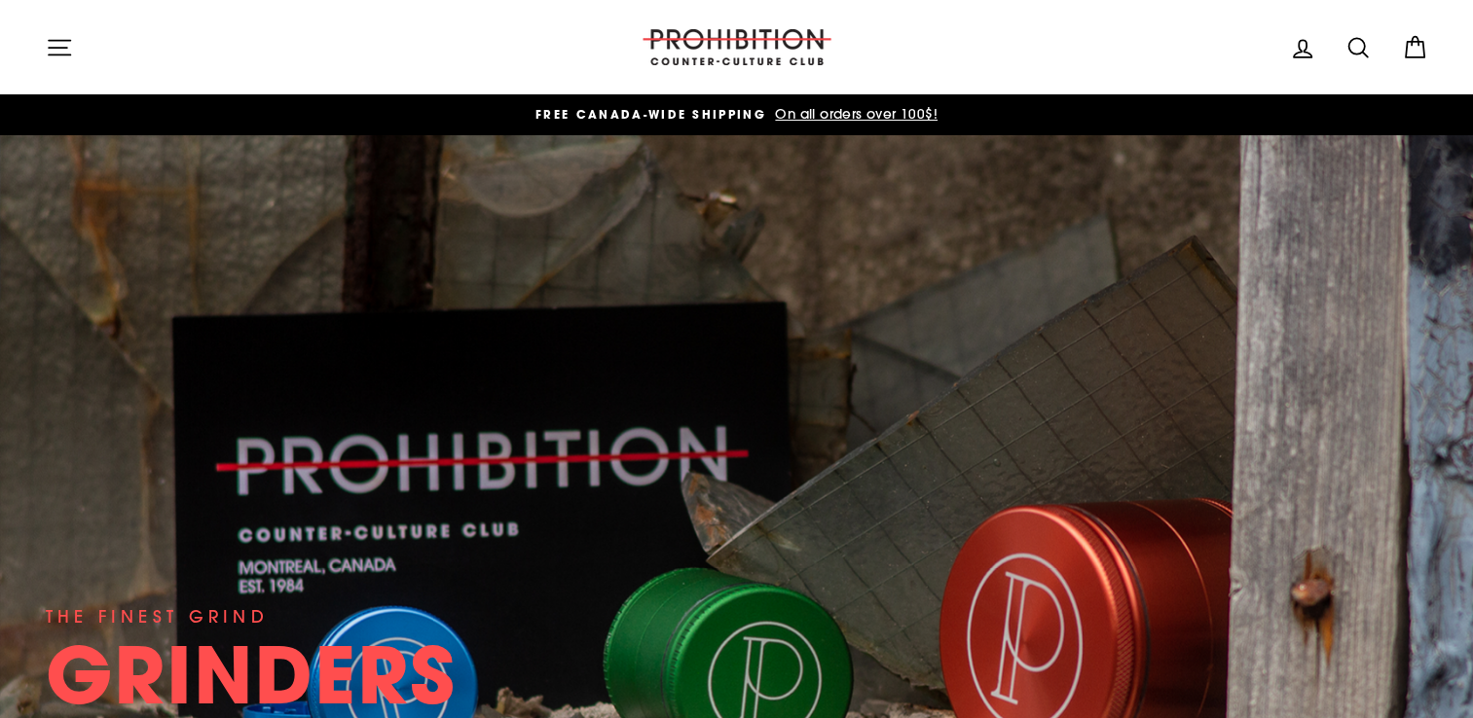
click at [51, 34] on icon "button" at bounding box center [59, 47] width 27 height 27
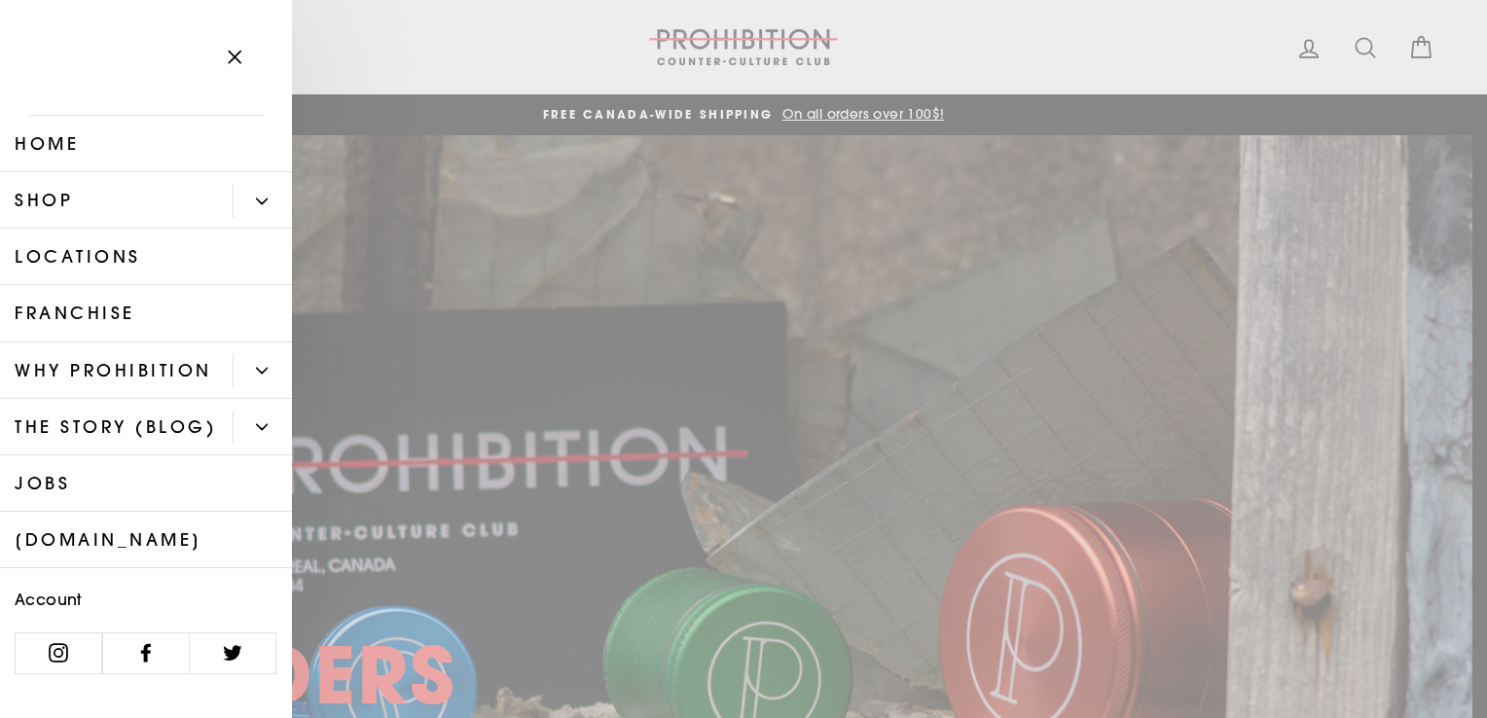
scroll to position [28, 0]
click at [257, 430] on icon "Primary" at bounding box center [262, 427] width 11 height 5
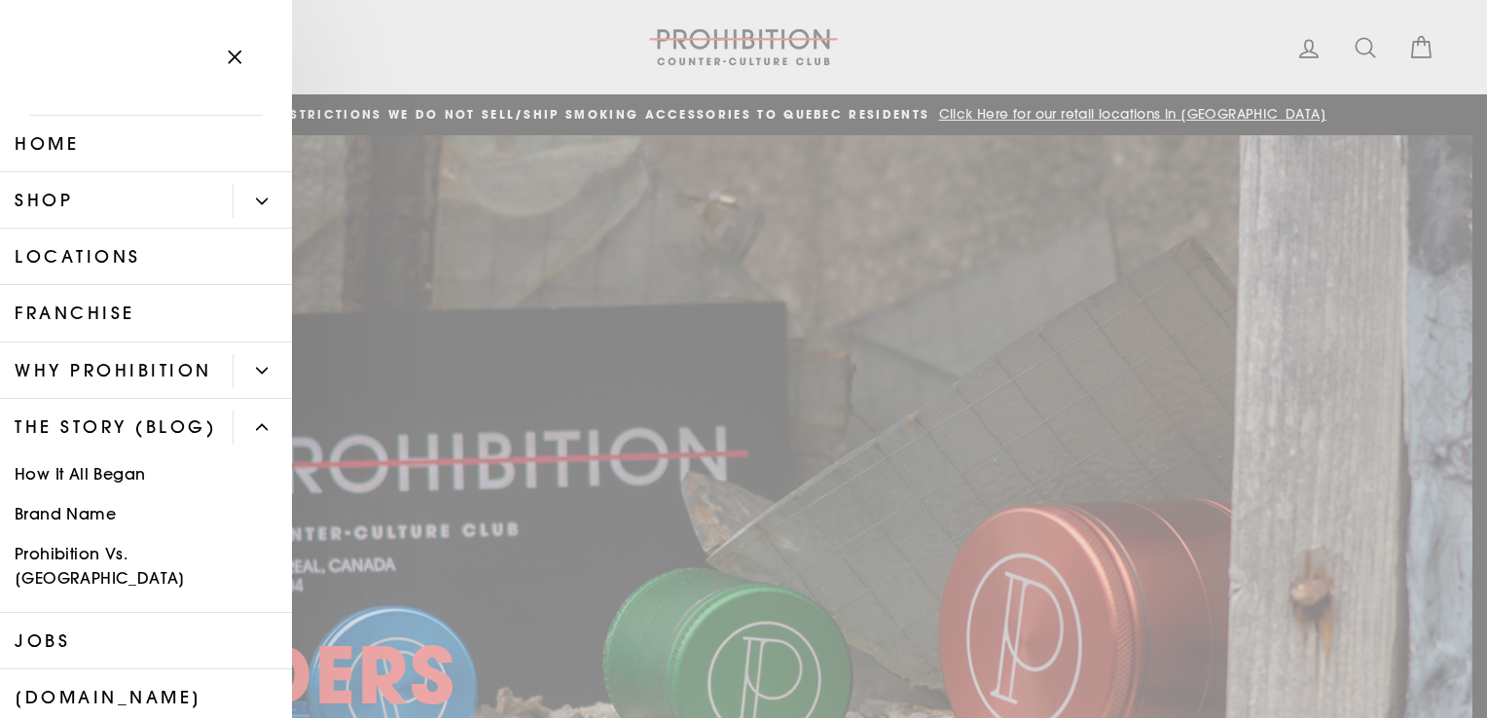
click at [253, 377] on button "Primary" at bounding box center [262, 371] width 59 height 34
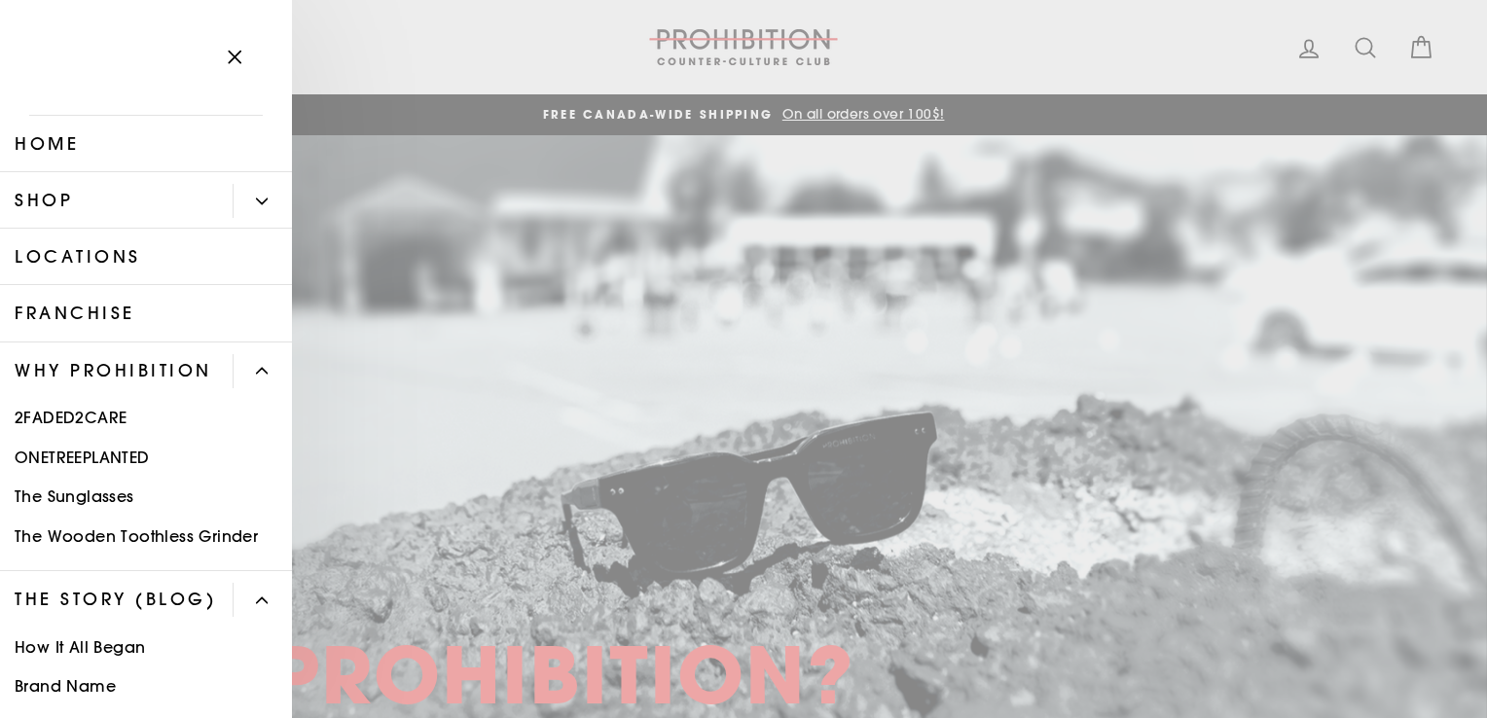
click at [255, 212] on button "Primary" at bounding box center [262, 201] width 59 height 34
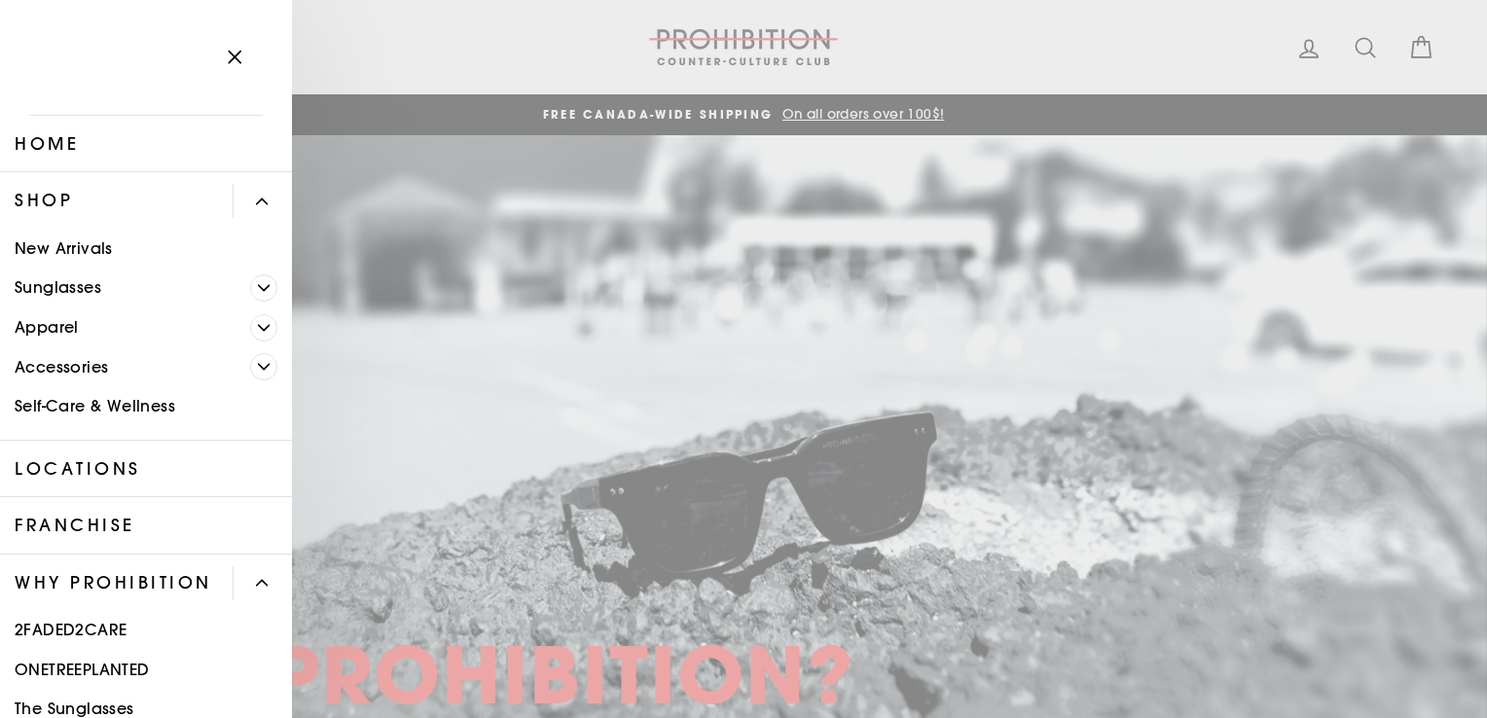
click at [258, 332] on icon "Primary" at bounding box center [264, 328] width 12 height 12
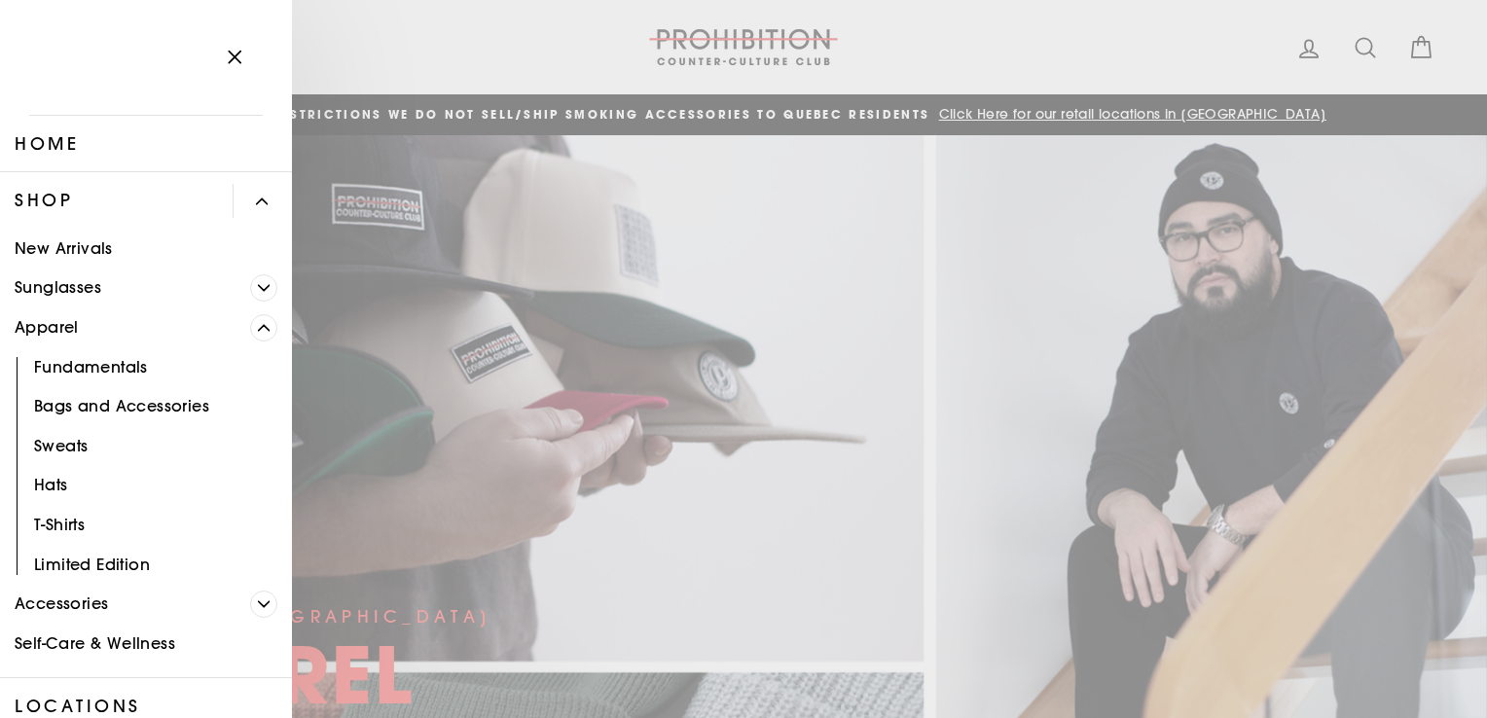
click at [124, 361] on link "Fundamentals" at bounding box center [146, 367] width 292 height 40
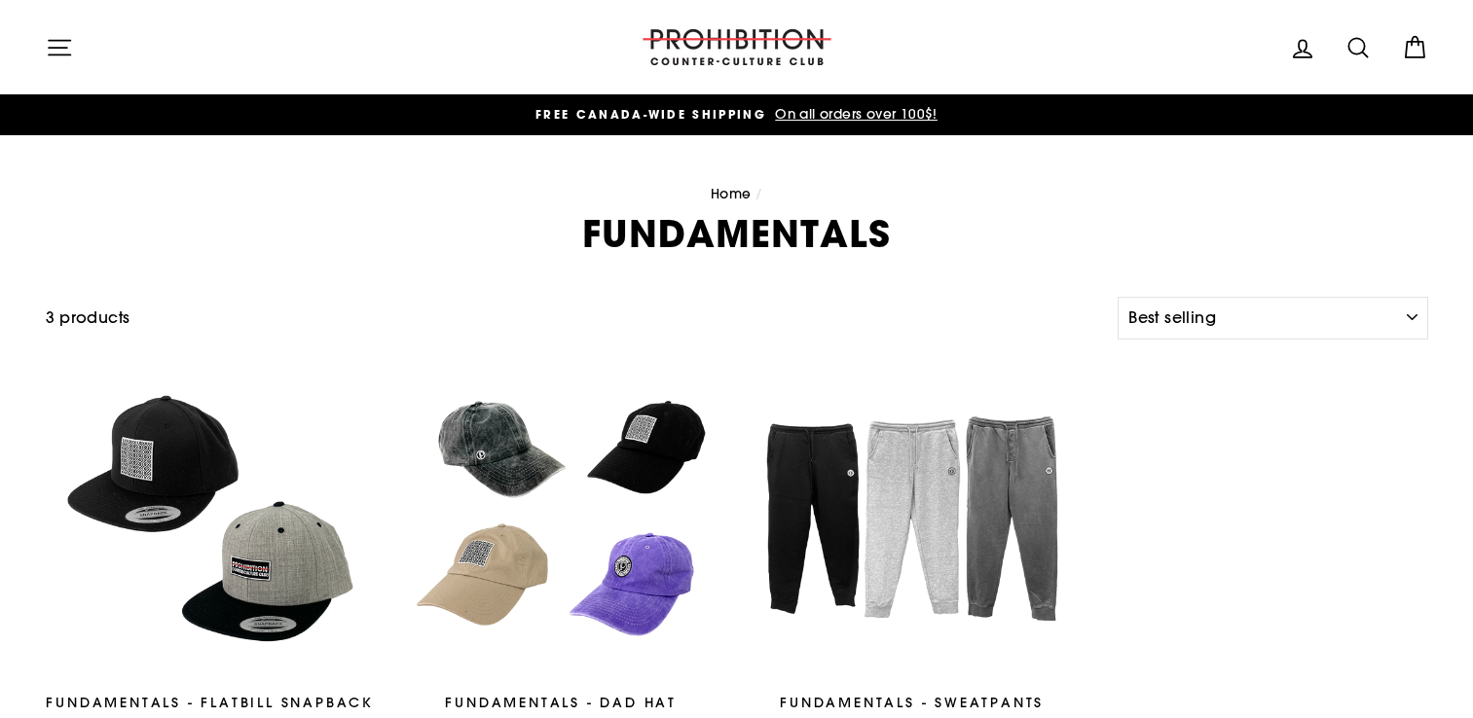
select select "best-selling"
click at [66, 41] on icon "button" at bounding box center [59, 47] width 27 height 27
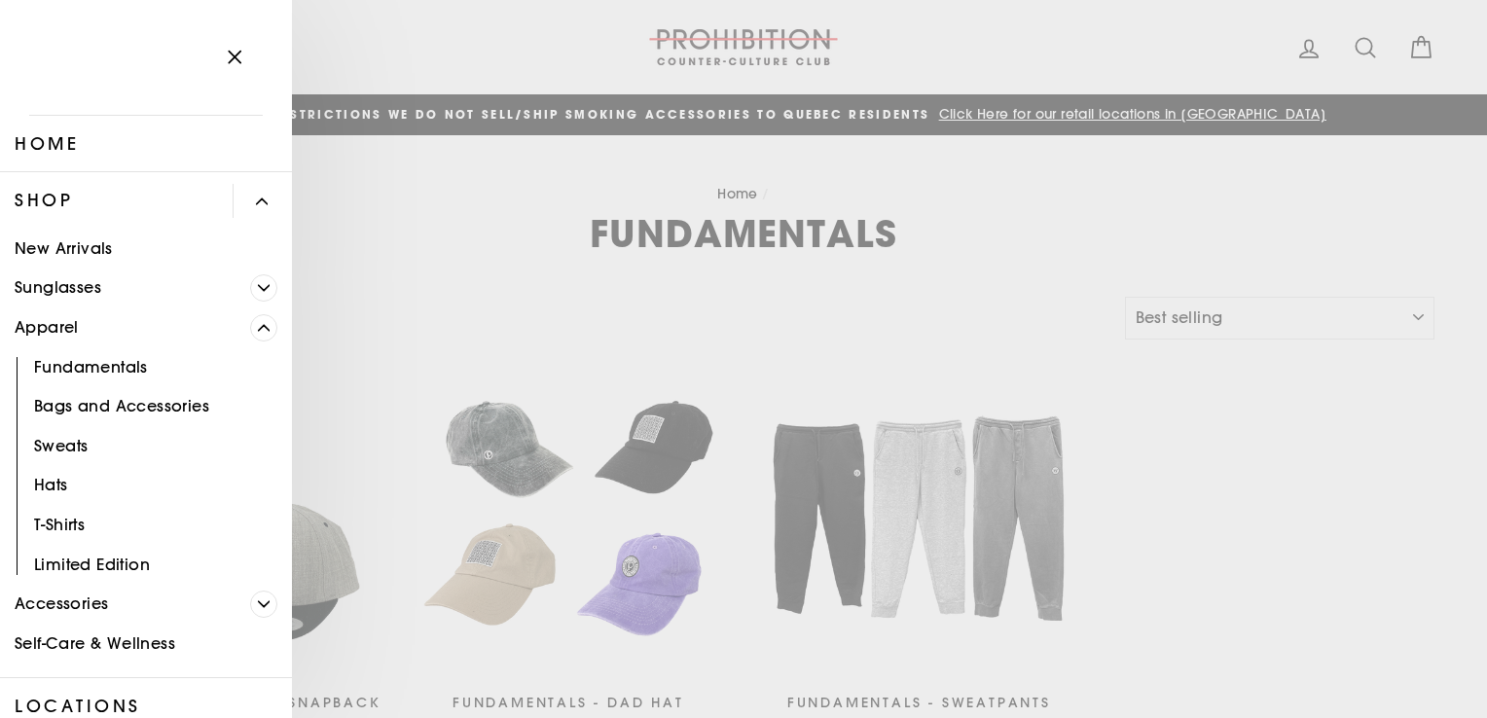
click at [258, 333] on icon "Primary" at bounding box center [264, 328] width 12 height 12
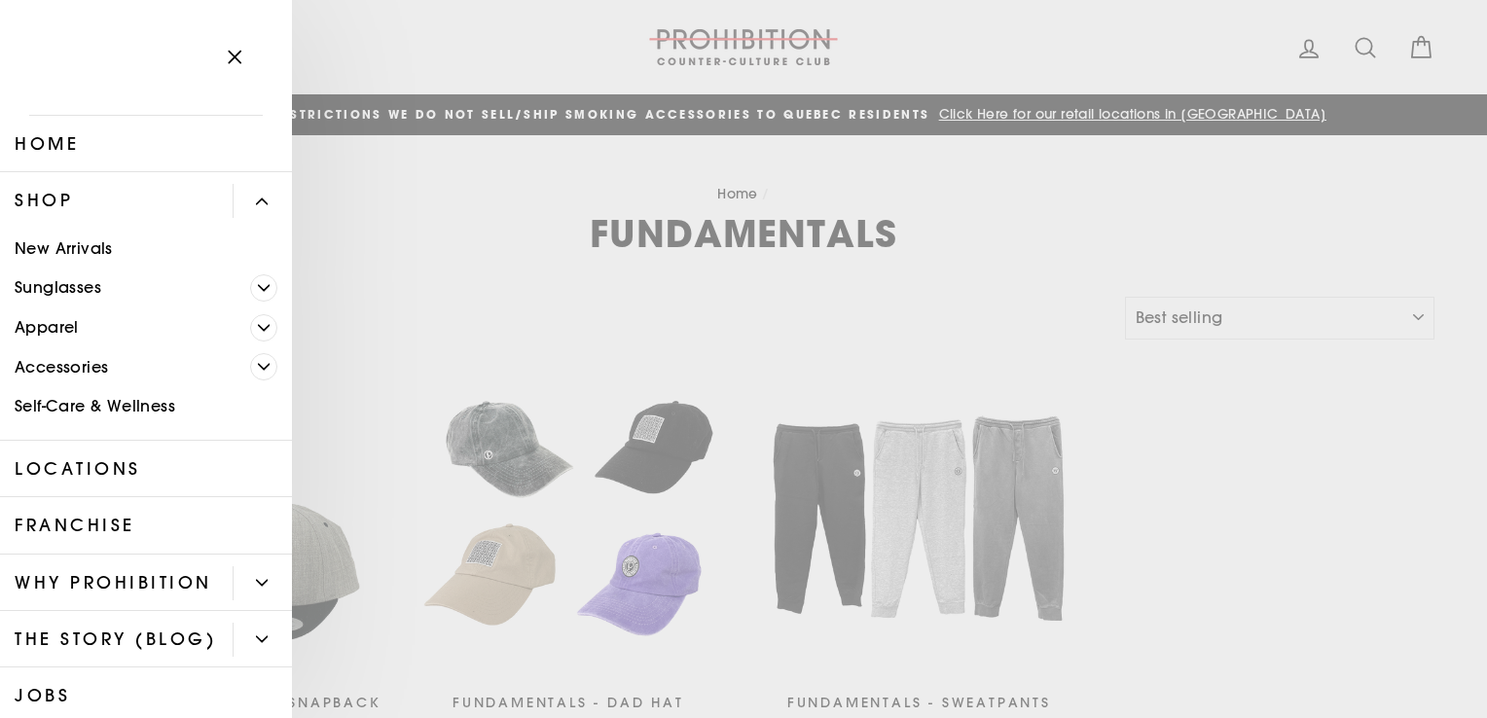
click at [117, 240] on link "New Arrivals" at bounding box center [146, 249] width 292 height 40
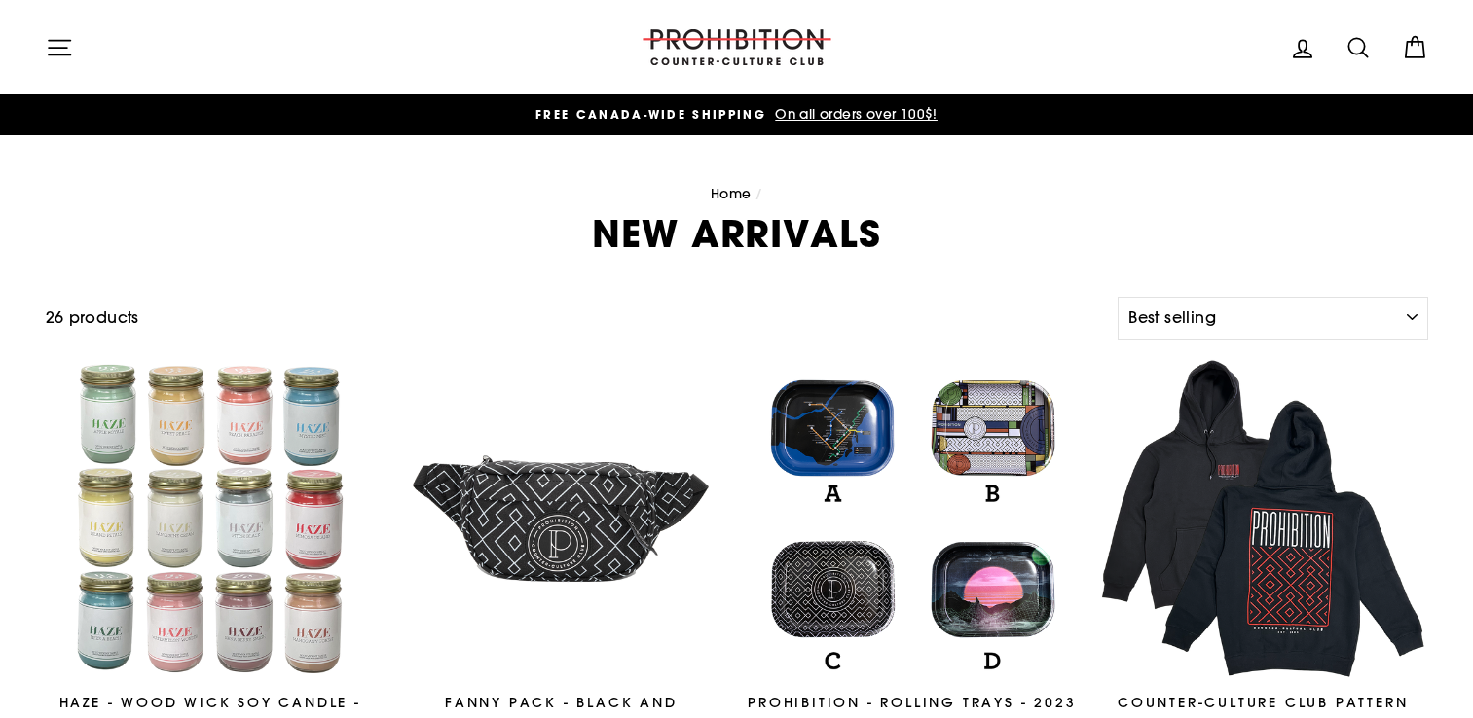
select select "best-selling"
